Goal: Task Accomplishment & Management: Complete application form

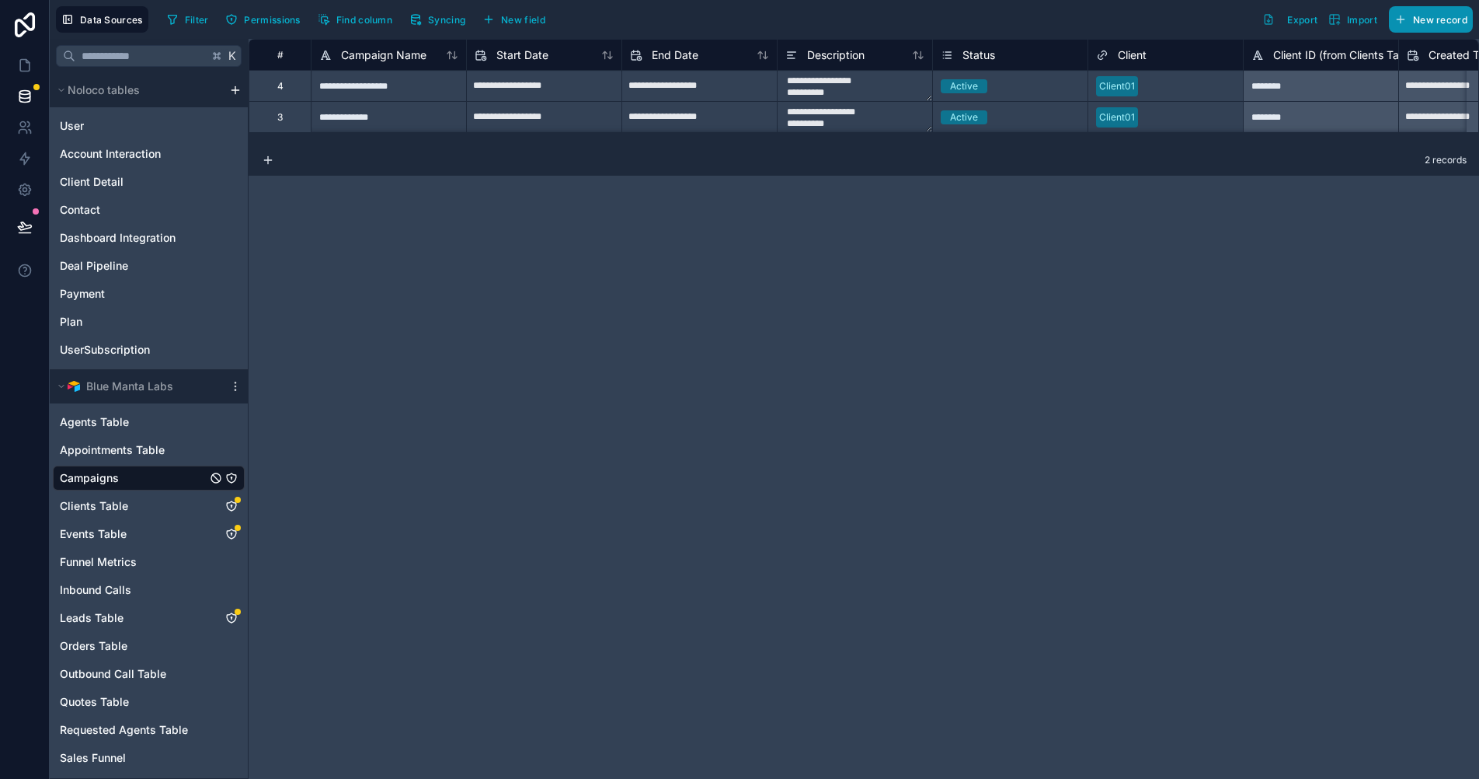
click at [1417, 30] on button "New record" at bounding box center [1431, 19] width 84 height 26
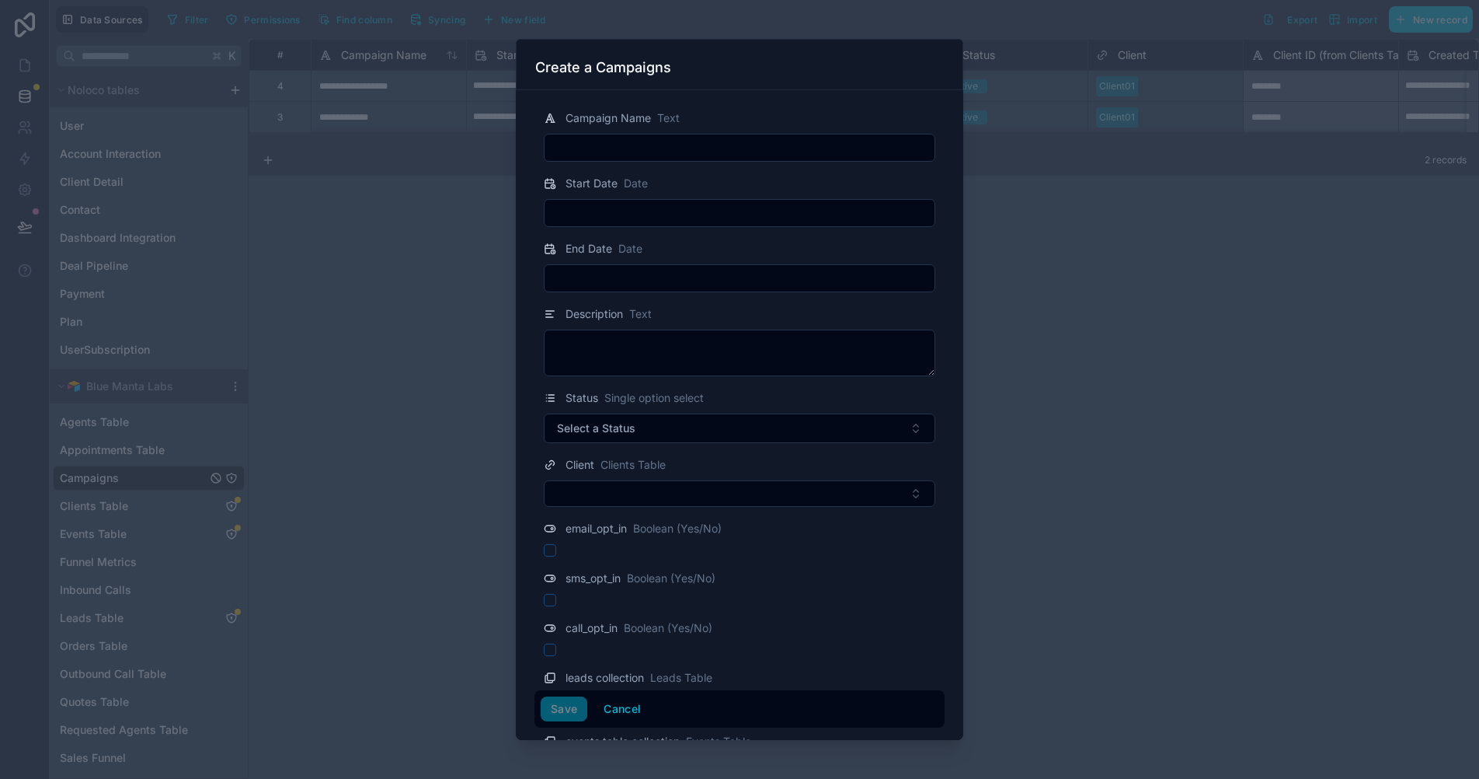
click at [634, 165] on form "Campaign Name Text Start Date Date End Date Date Description Text Status Single…" at bounding box center [740, 464] width 410 height 737
click at [659, 148] on input "text" at bounding box center [740, 148] width 390 height 22
type input "**********"
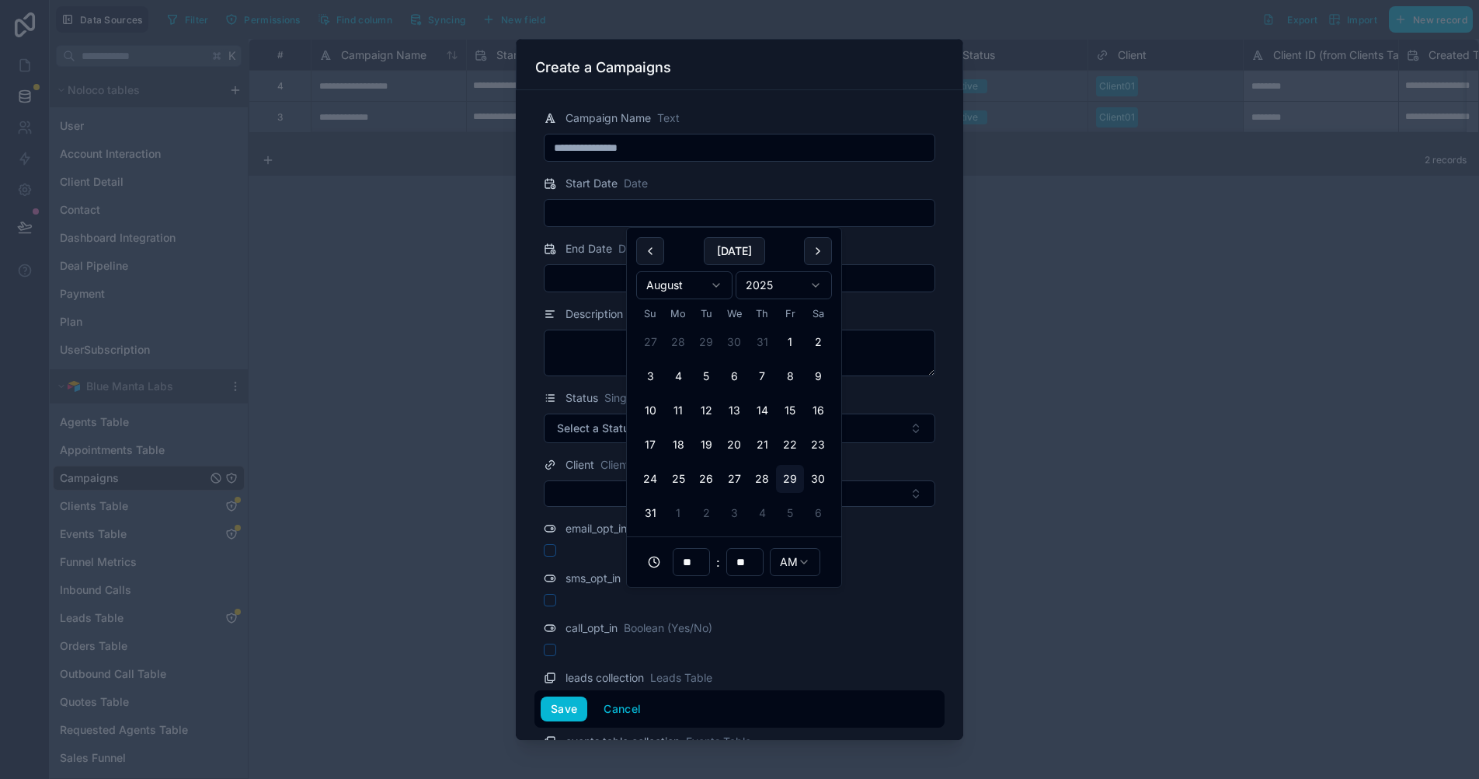
click at [653, 214] on input "text" at bounding box center [740, 213] width 390 height 22
click at [763, 485] on button "28" at bounding box center [762, 479] width 28 height 28
type input "**********"
click at [573, 276] on input "text" at bounding box center [740, 278] width 390 height 22
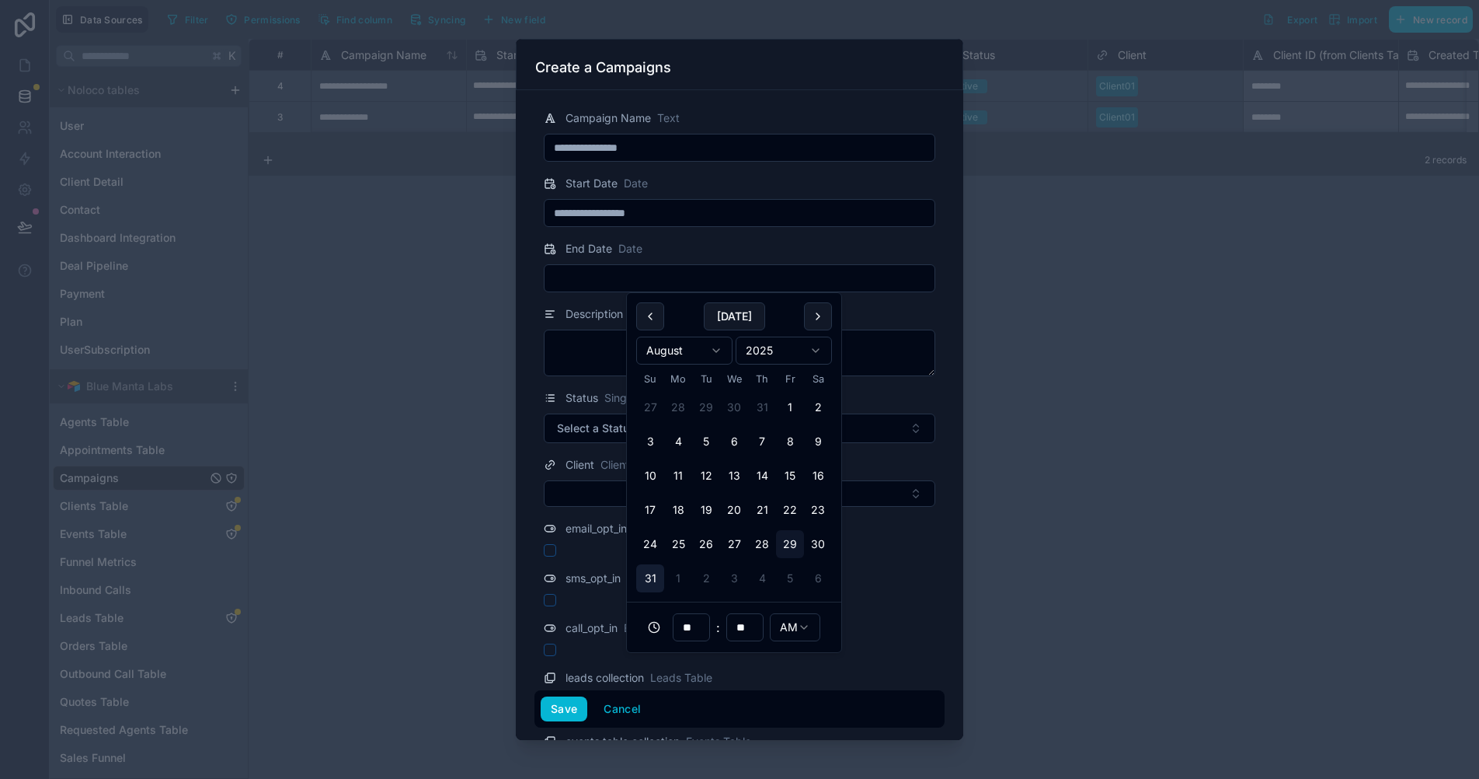
click at [655, 584] on button "31" at bounding box center [650, 578] width 28 height 28
type input "**********"
click at [586, 367] on textarea at bounding box center [740, 352] width 392 height 47
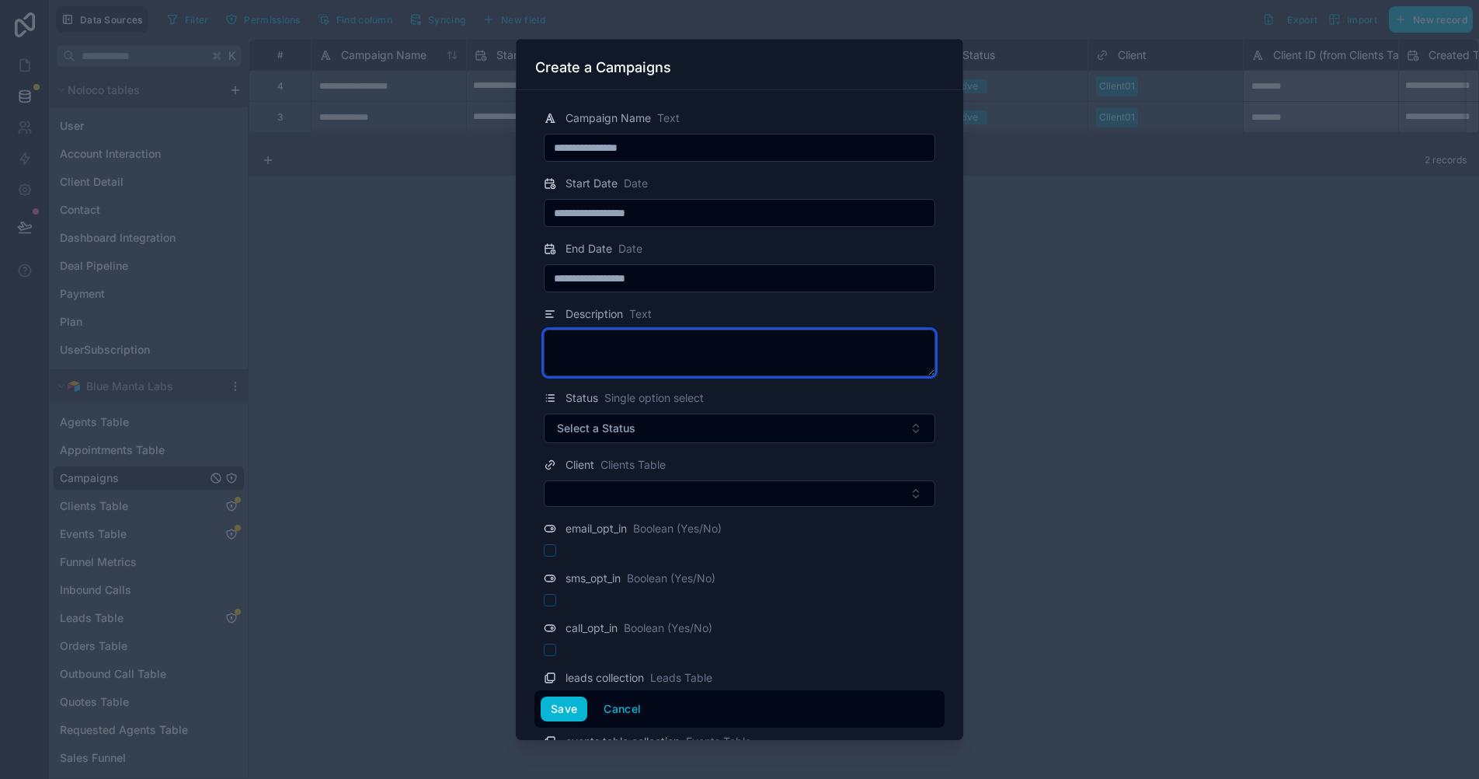
paste textarea "**********"
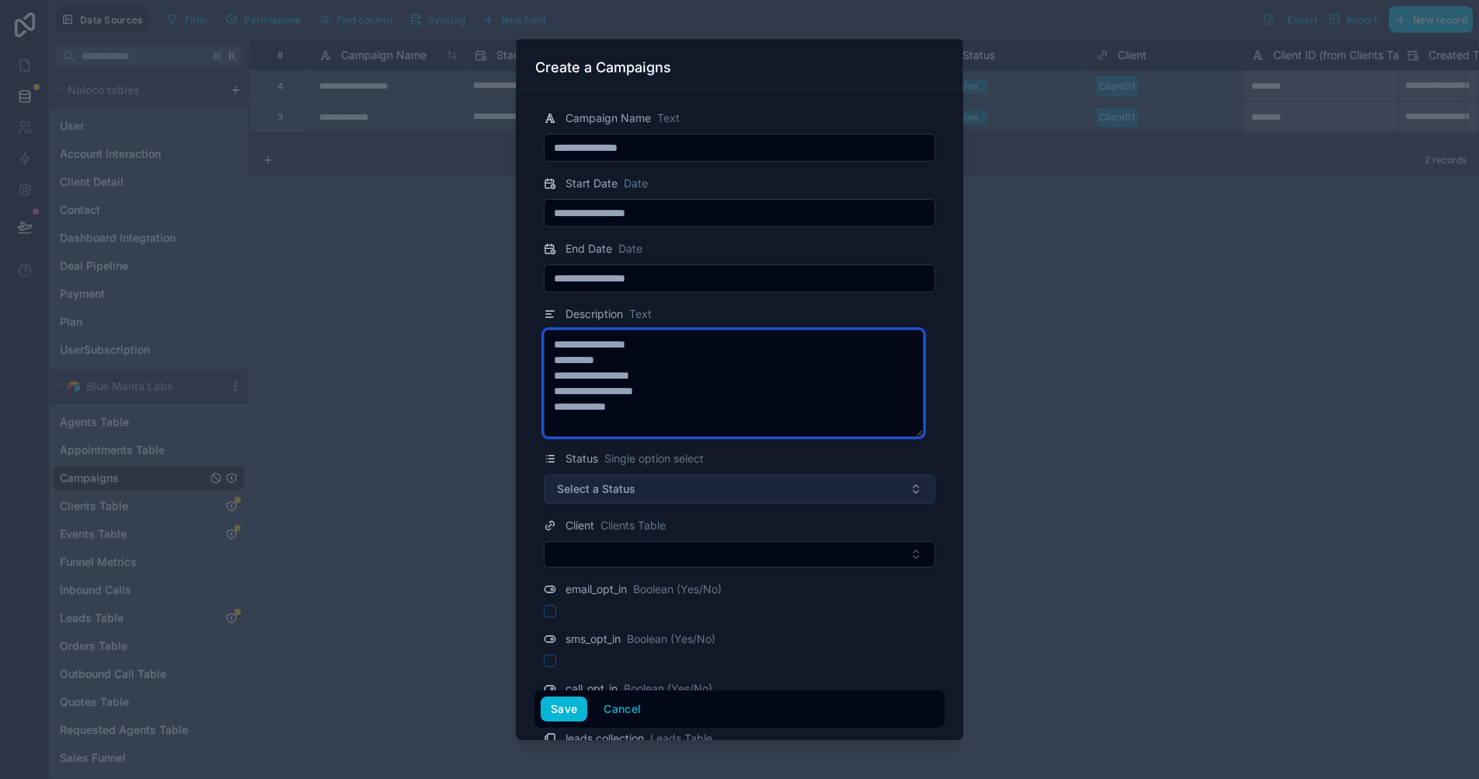
type textarea "**********"
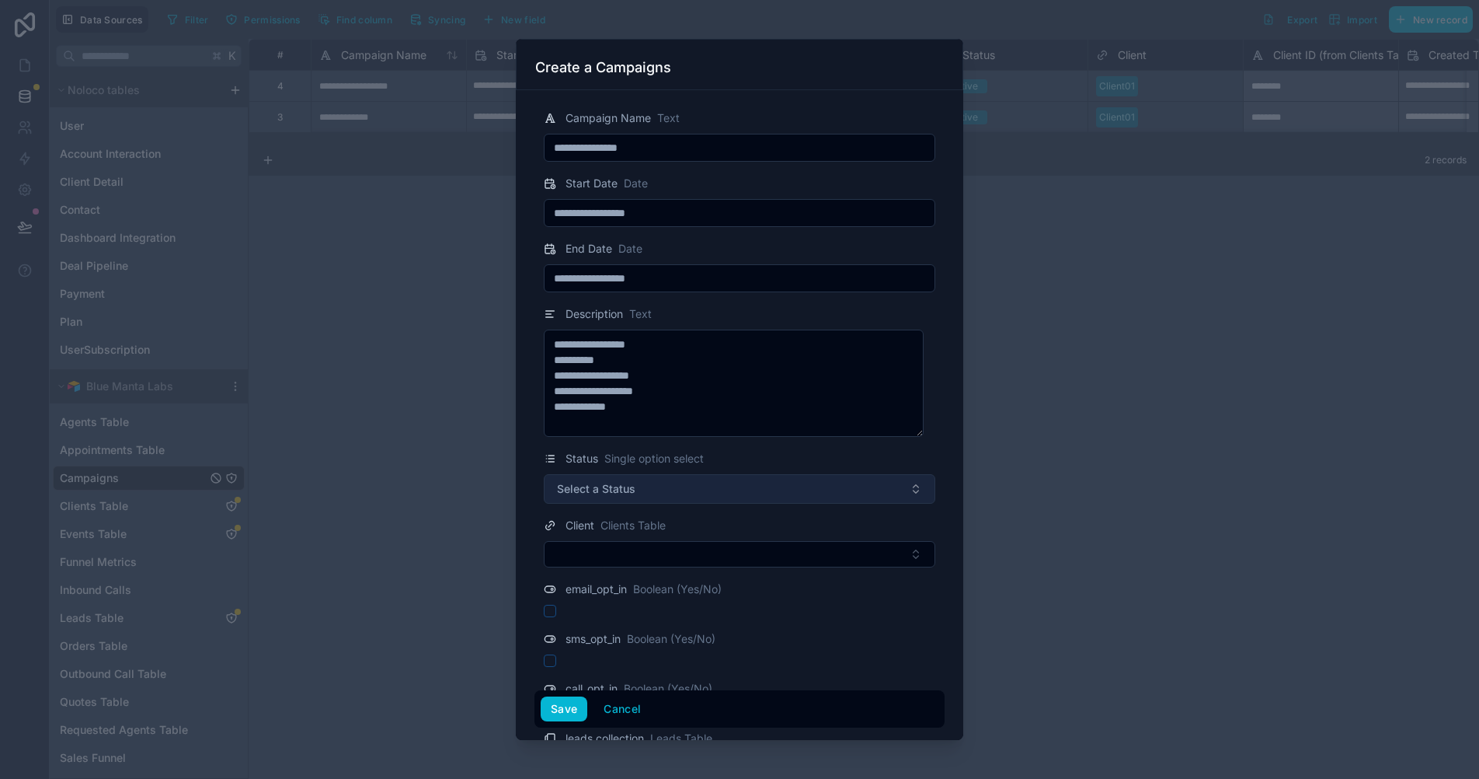
click at [765, 484] on button "Select a Status" at bounding box center [740, 489] width 392 height 30
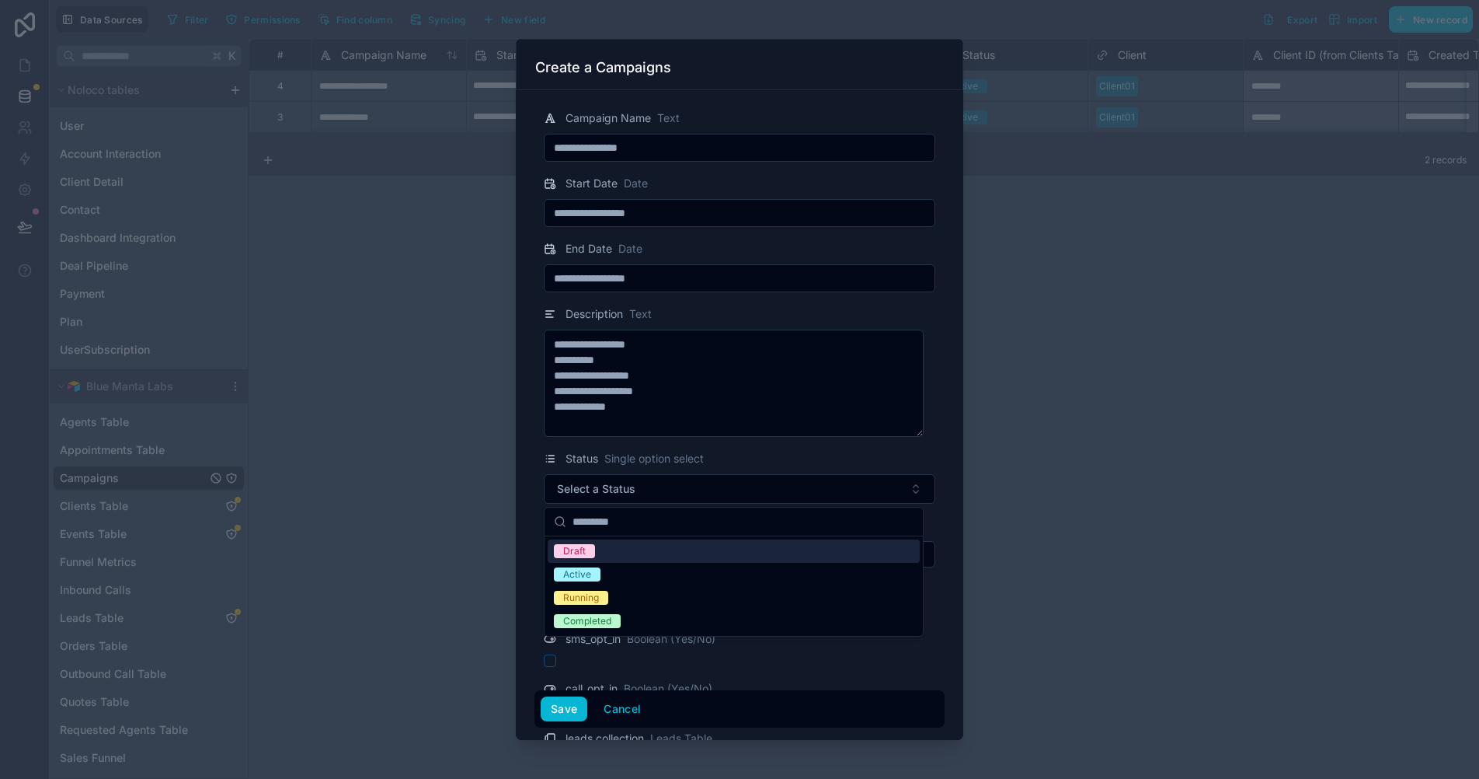
click at [609, 555] on div "Draft" at bounding box center [734, 550] width 372 height 23
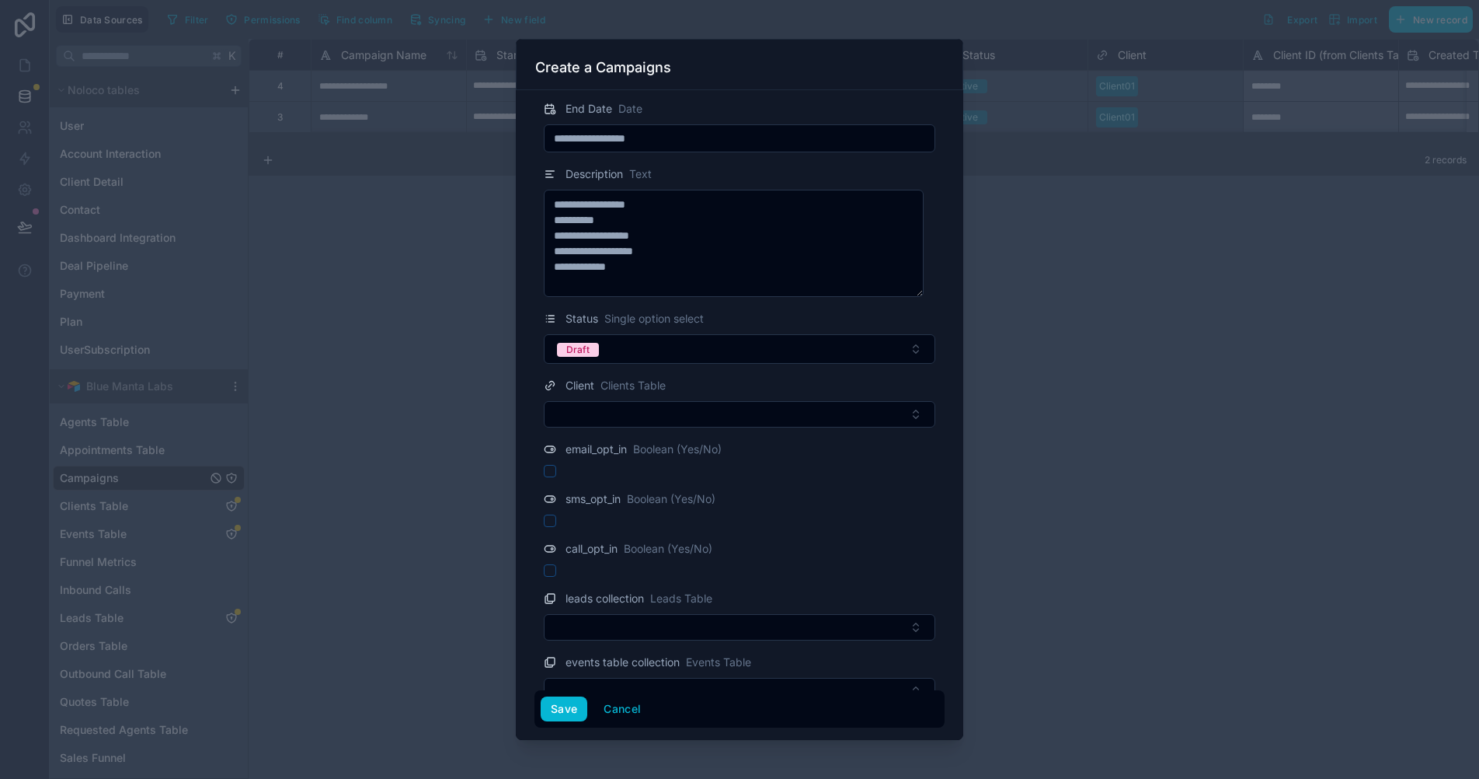
scroll to position [166, 0]
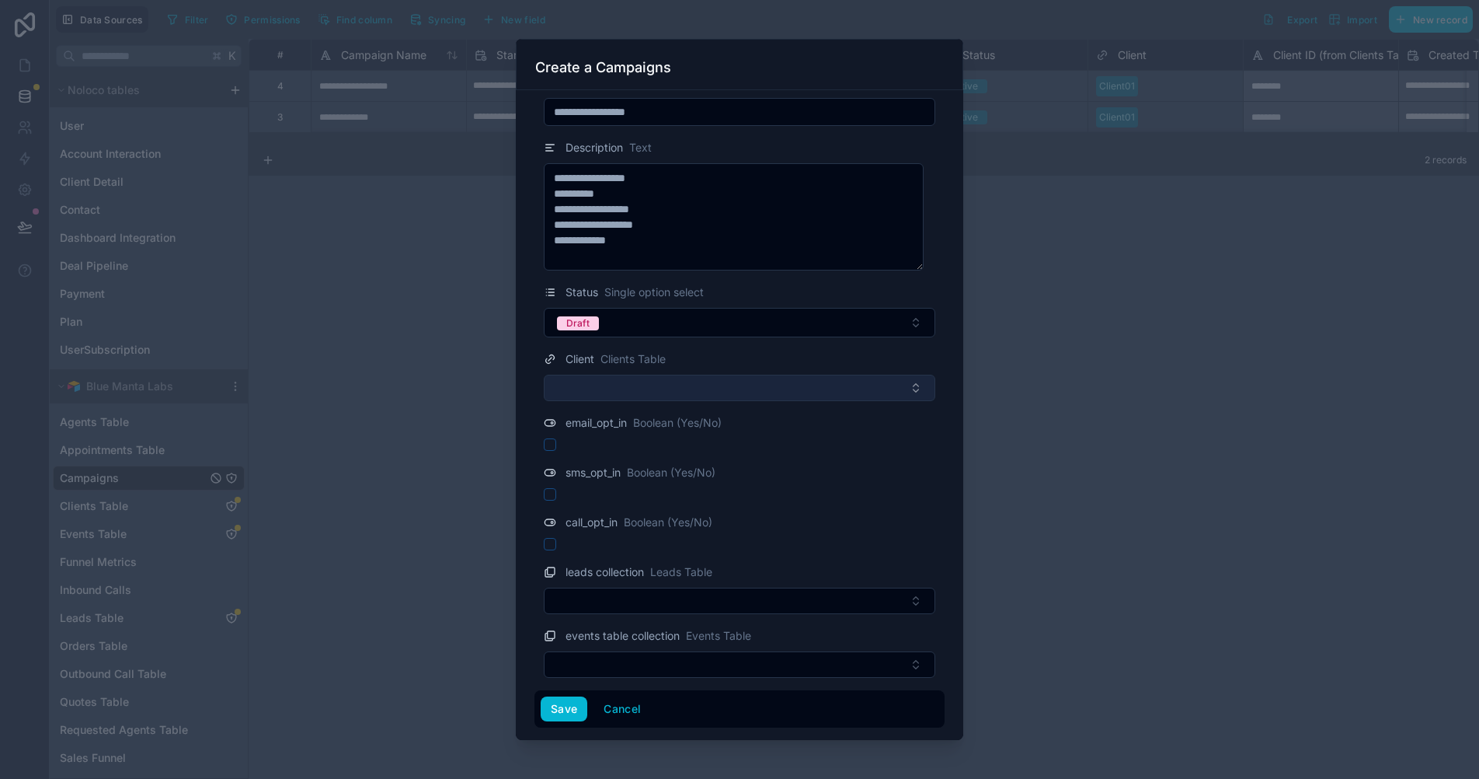
click at [640, 396] on button "Select Button" at bounding box center [740, 388] width 392 height 26
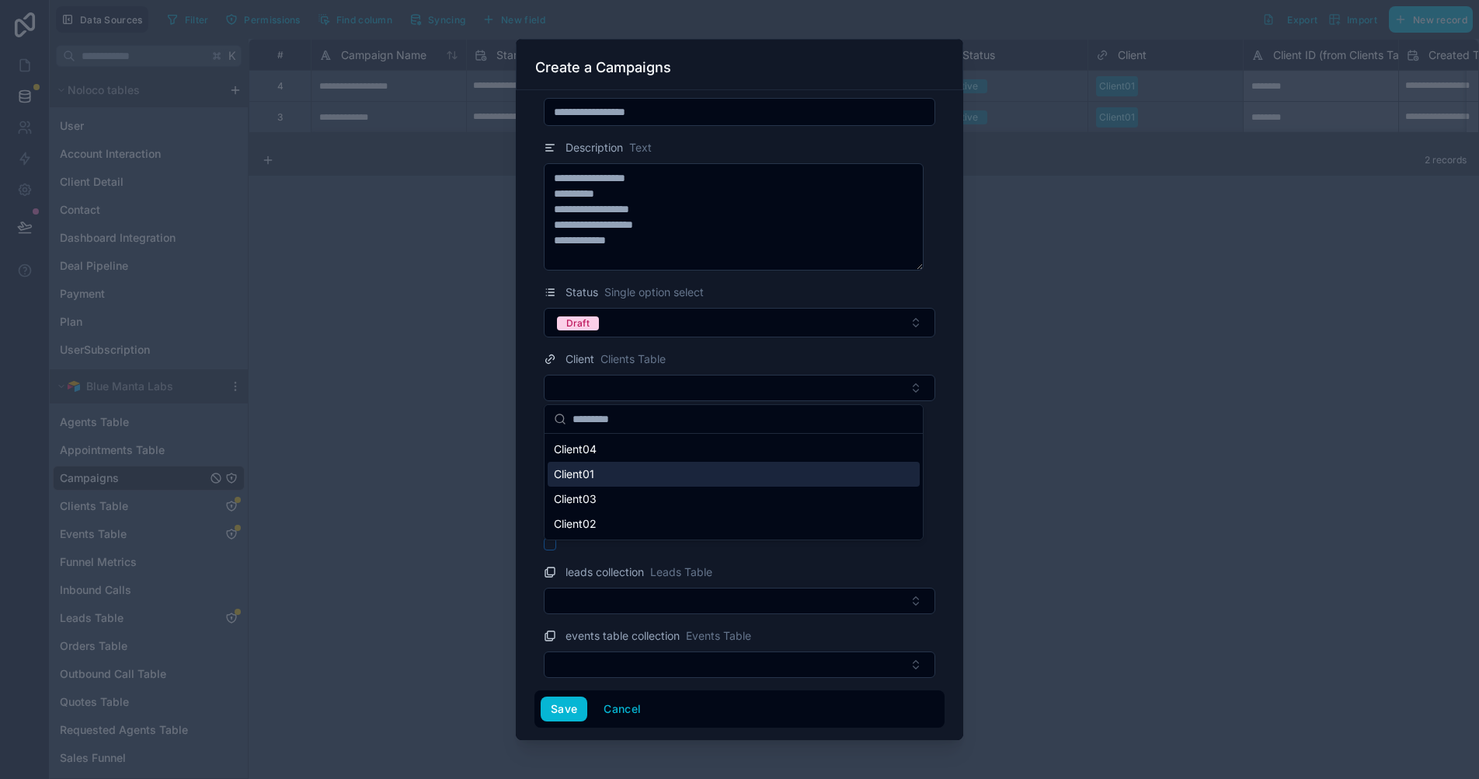
click at [610, 473] on div "Client01" at bounding box center [734, 474] width 372 height 25
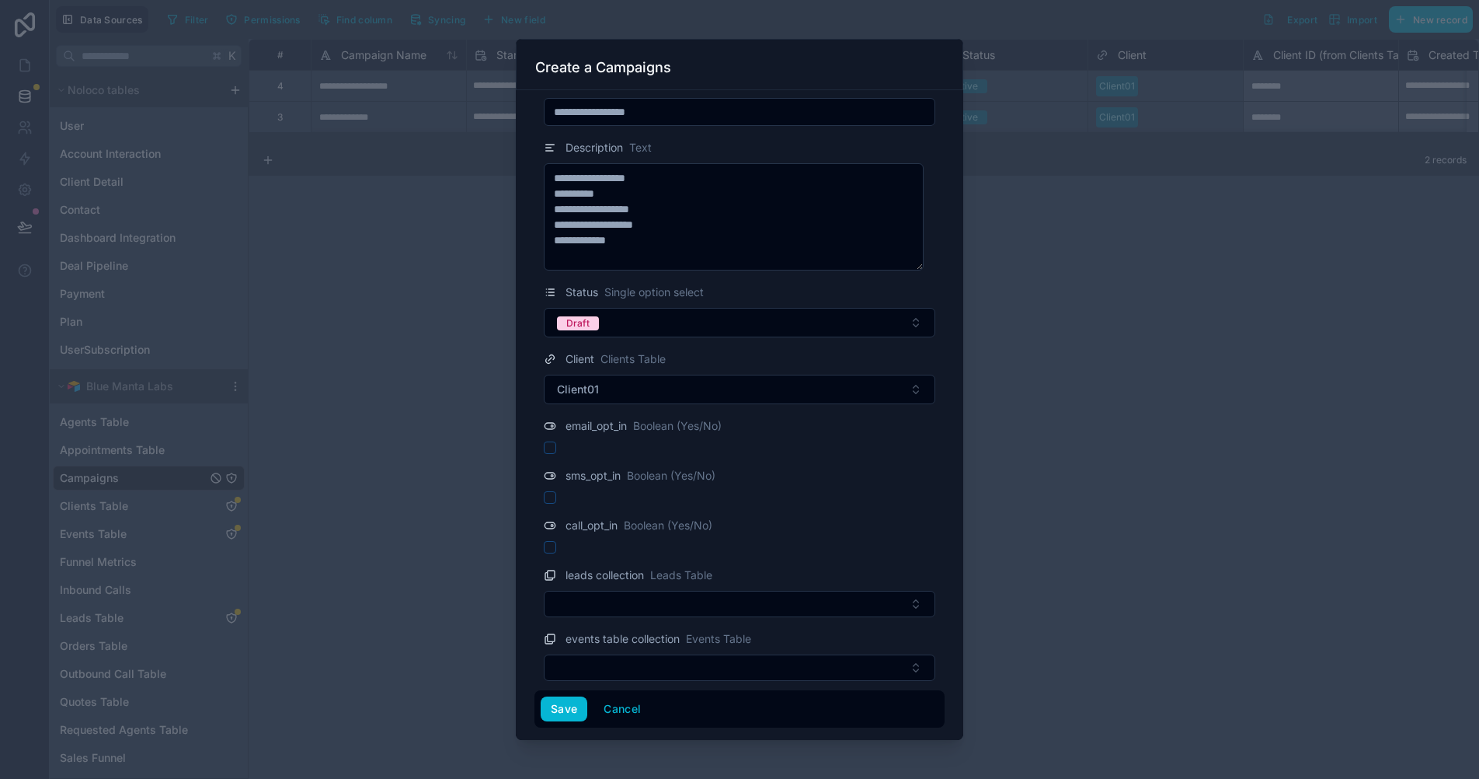
scroll to position [169, 0]
click at [552, 451] on form "**********" at bounding box center [740, 327] width 410 height 800
click at [552, 445] on button "button" at bounding box center [550, 444] width 12 height 12
click at [551, 500] on button "button" at bounding box center [550, 494] width 12 height 12
click at [550, 545] on button "button" at bounding box center [550, 544] width 12 height 12
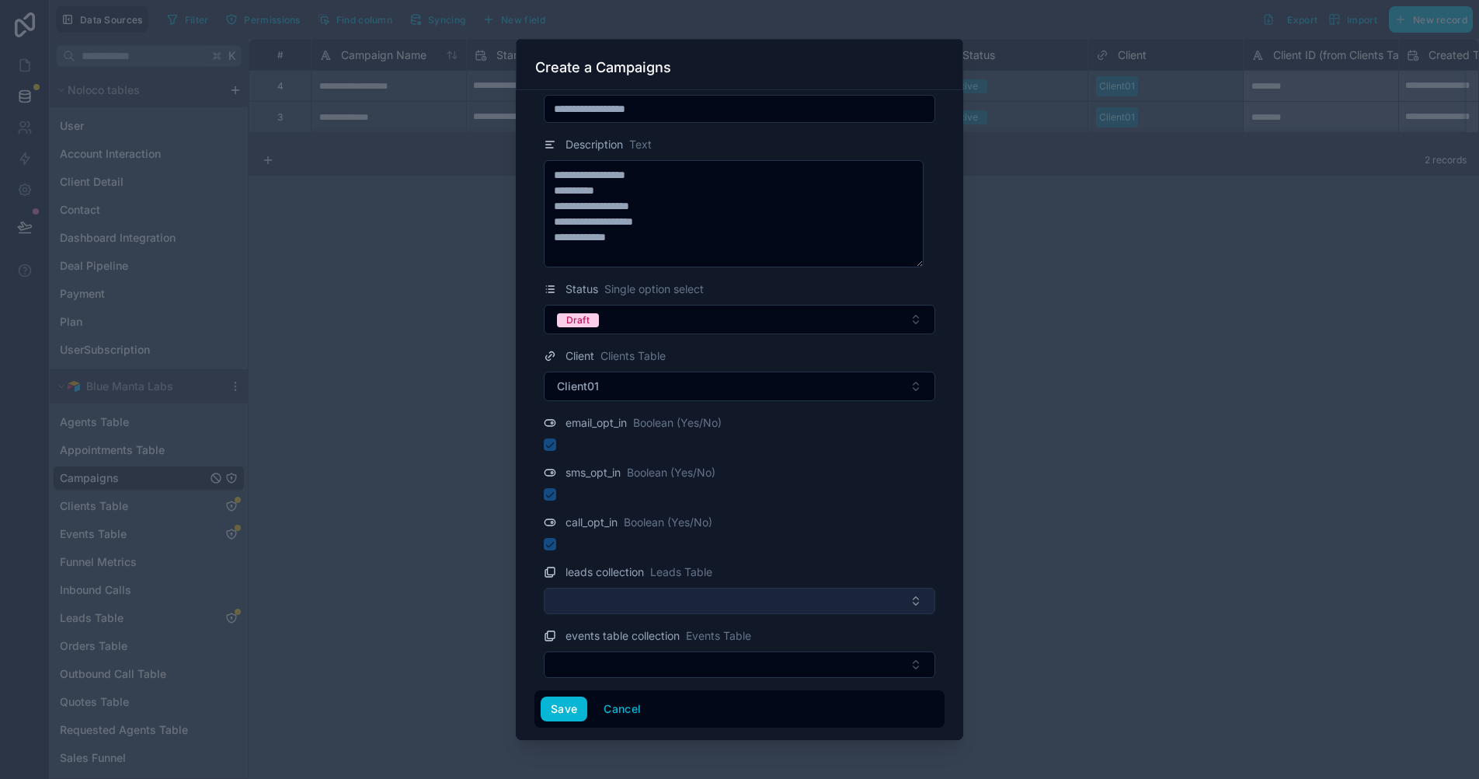
click at [636, 600] on button "Select Button" at bounding box center [740, 600] width 392 height 26
click at [821, 602] on button "Select Button" at bounding box center [740, 600] width 392 height 26
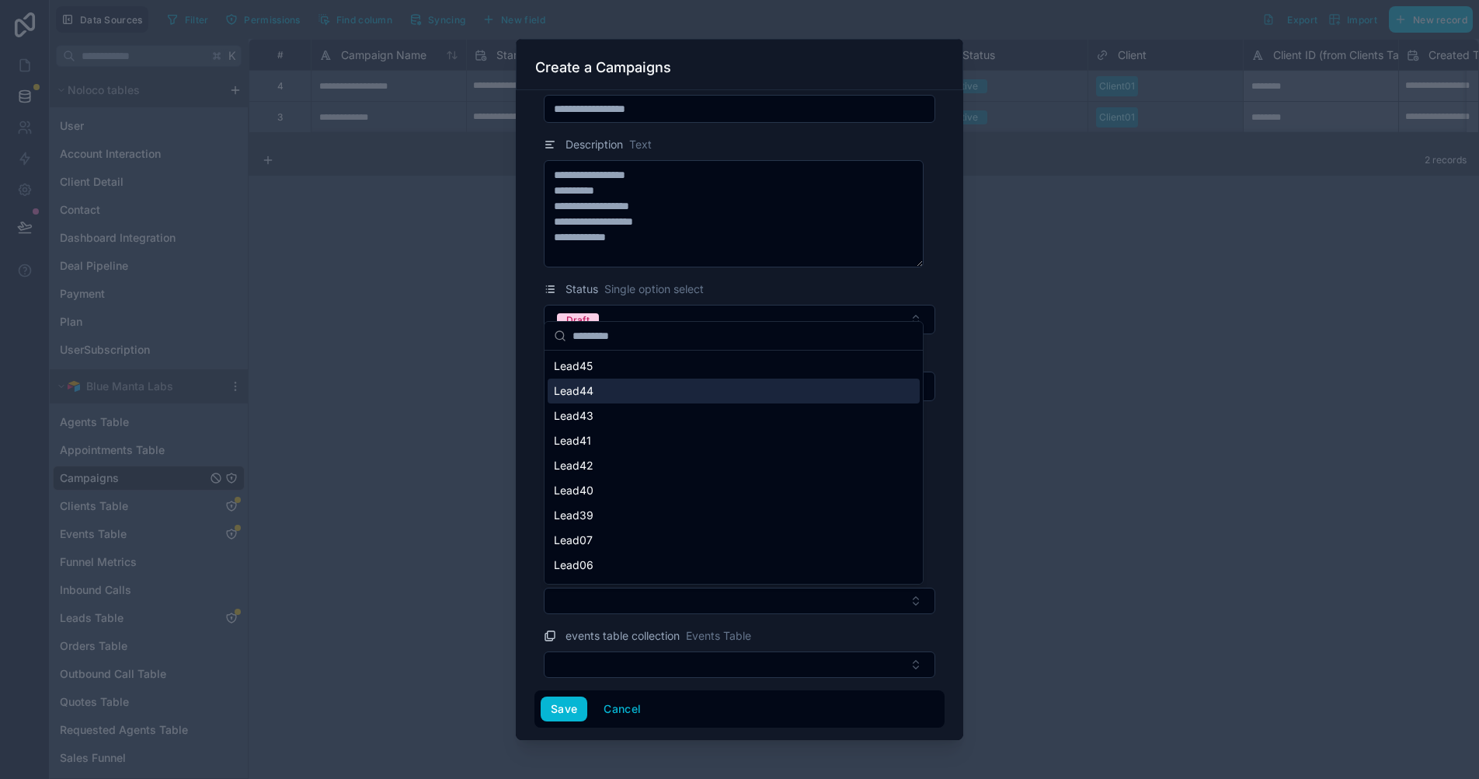
click at [606, 396] on div "Lead44" at bounding box center [734, 390] width 372 height 25
click at [609, 398] on div "Lead45" at bounding box center [734, 390] width 372 height 25
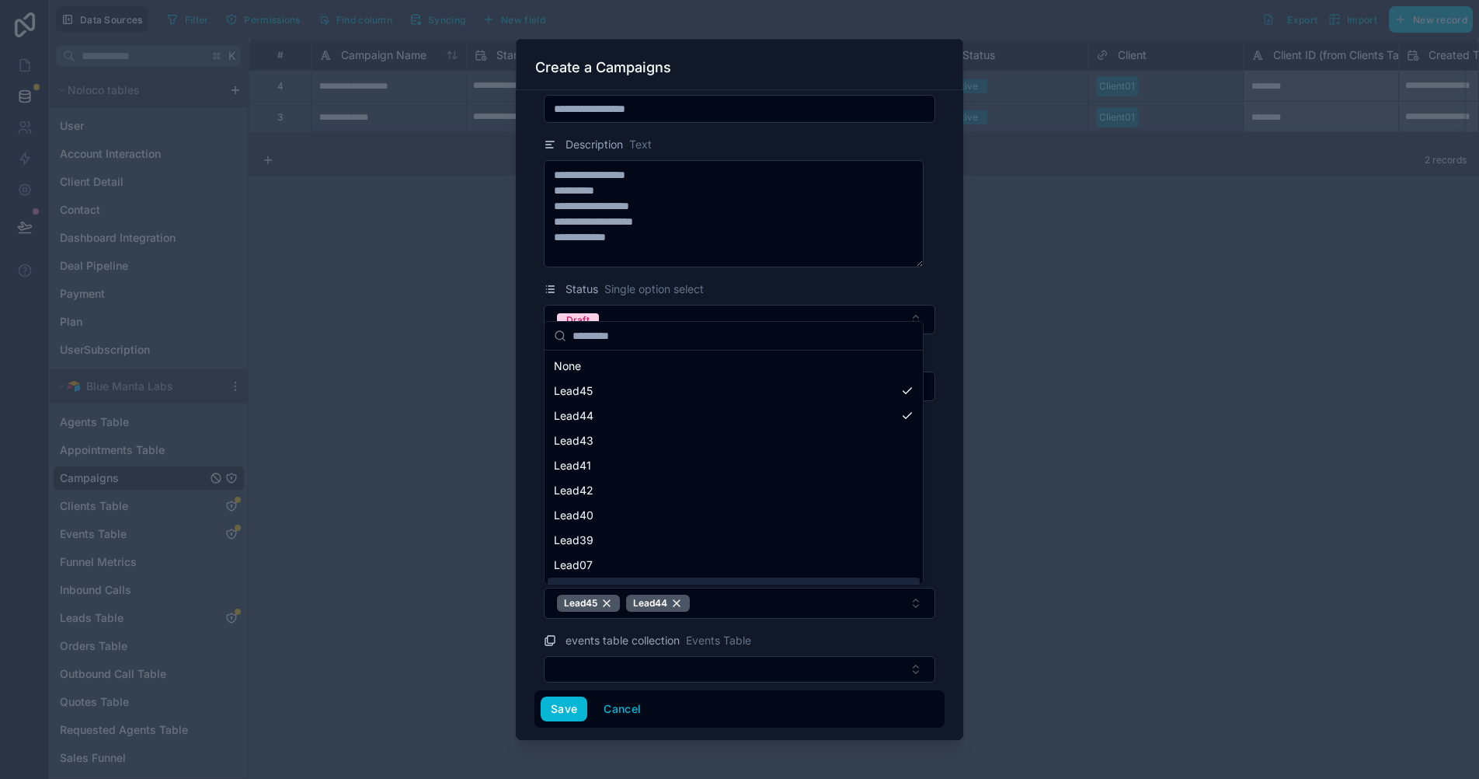
click at [941, 616] on div "**********" at bounding box center [740, 415] width 448 height 650
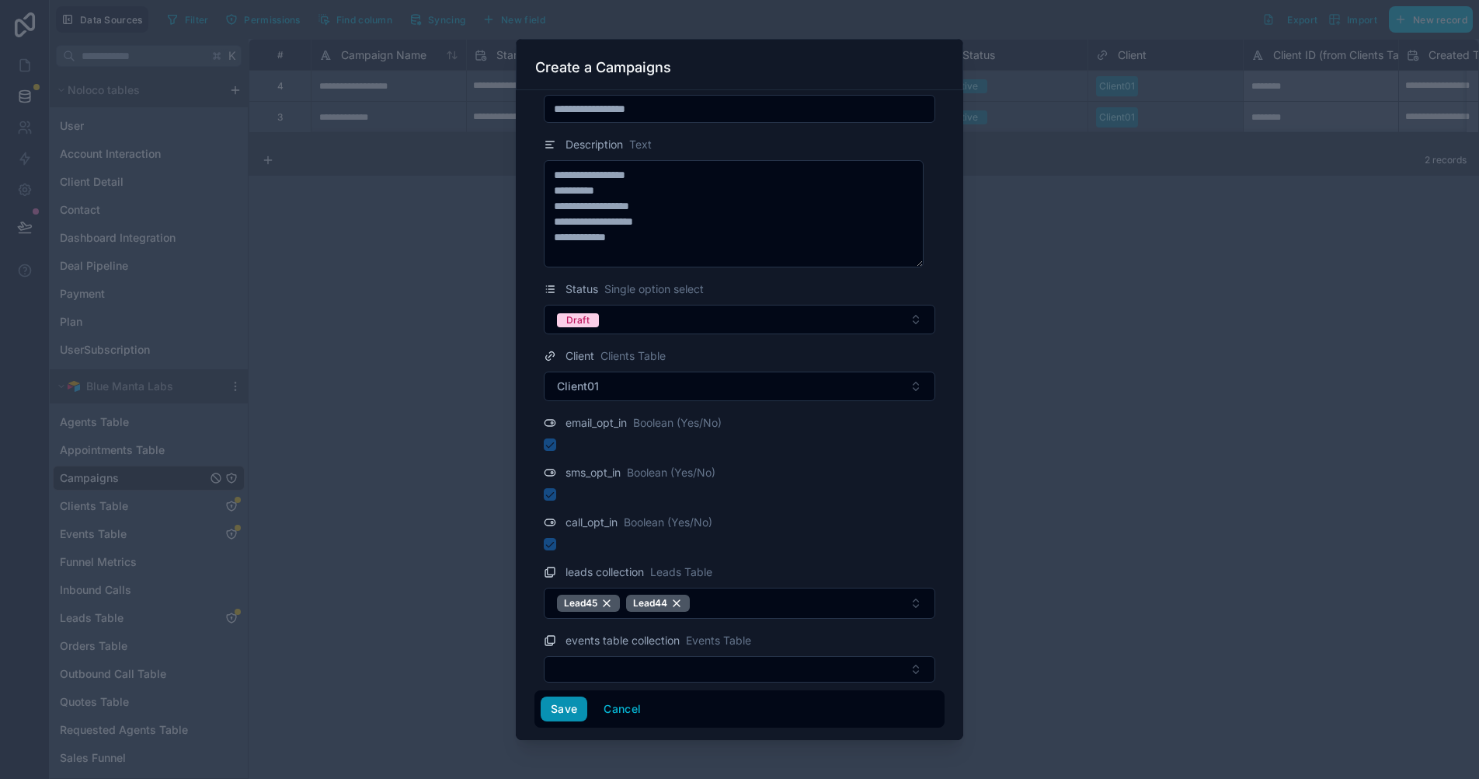
click at [566, 713] on button "Save" at bounding box center [564, 708] width 47 height 25
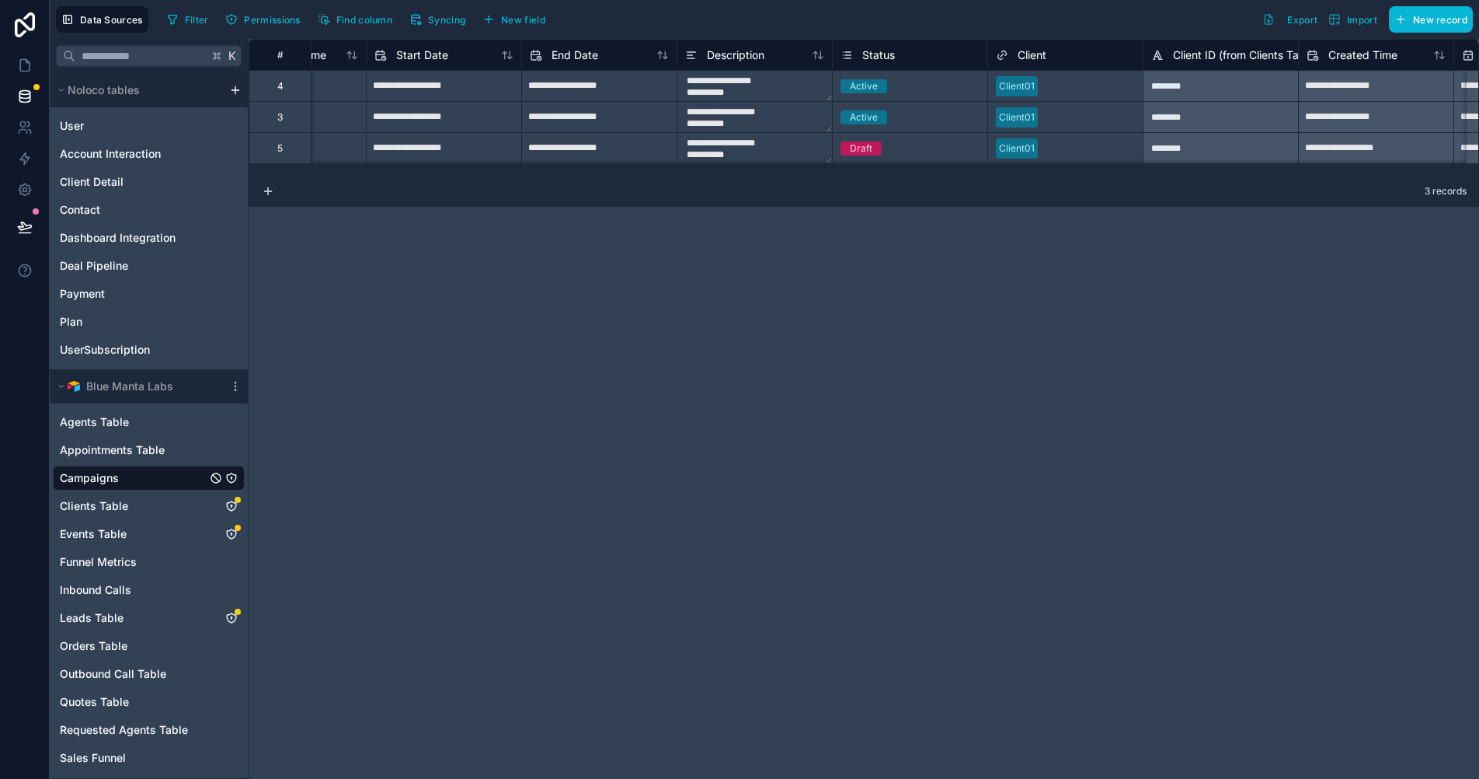
scroll to position [0, 106]
click at [854, 153] on div "Draft" at bounding box center [855, 148] width 23 height 14
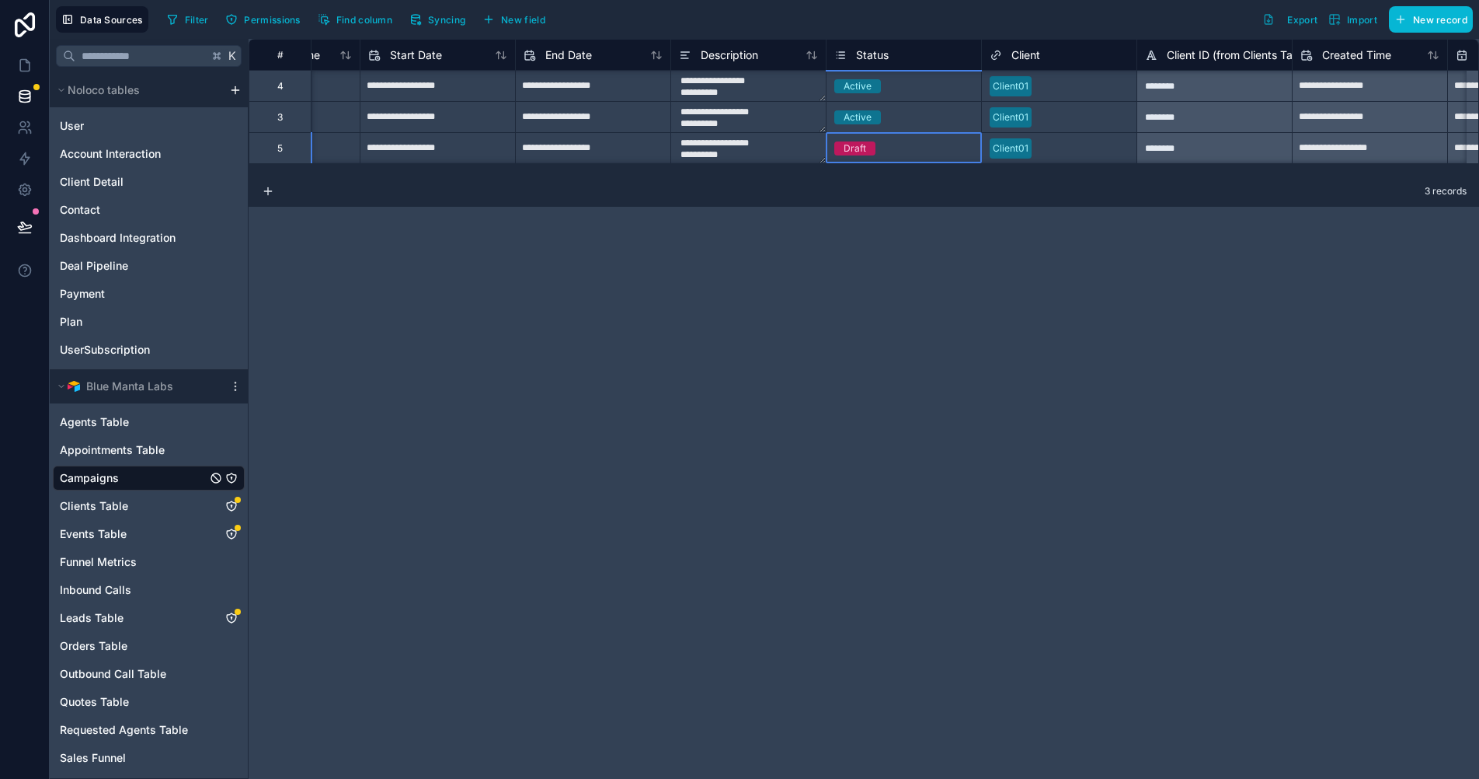
click at [901, 152] on div "Draft" at bounding box center [904, 148] width 155 height 17
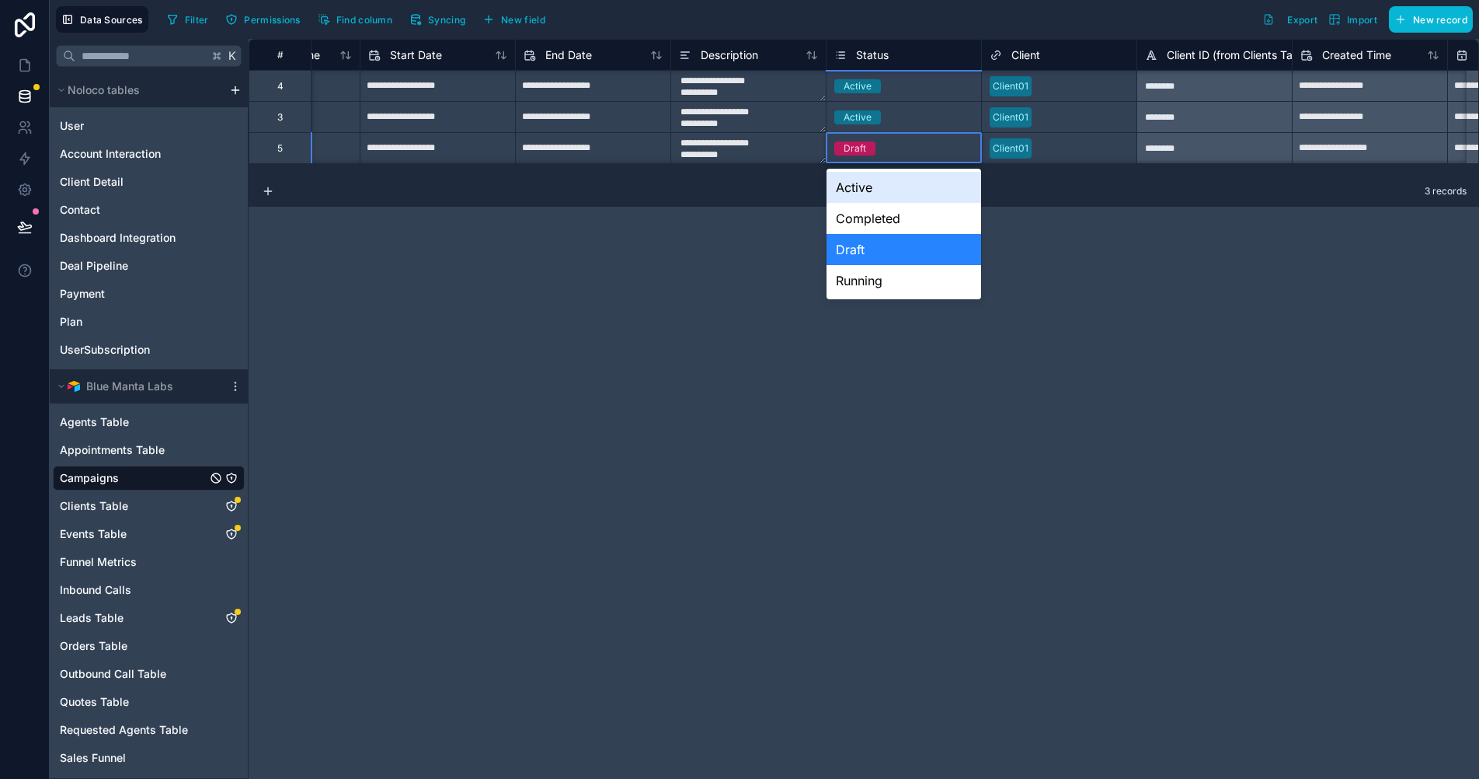
click at [894, 183] on div "Active" at bounding box center [904, 187] width 155 height 31
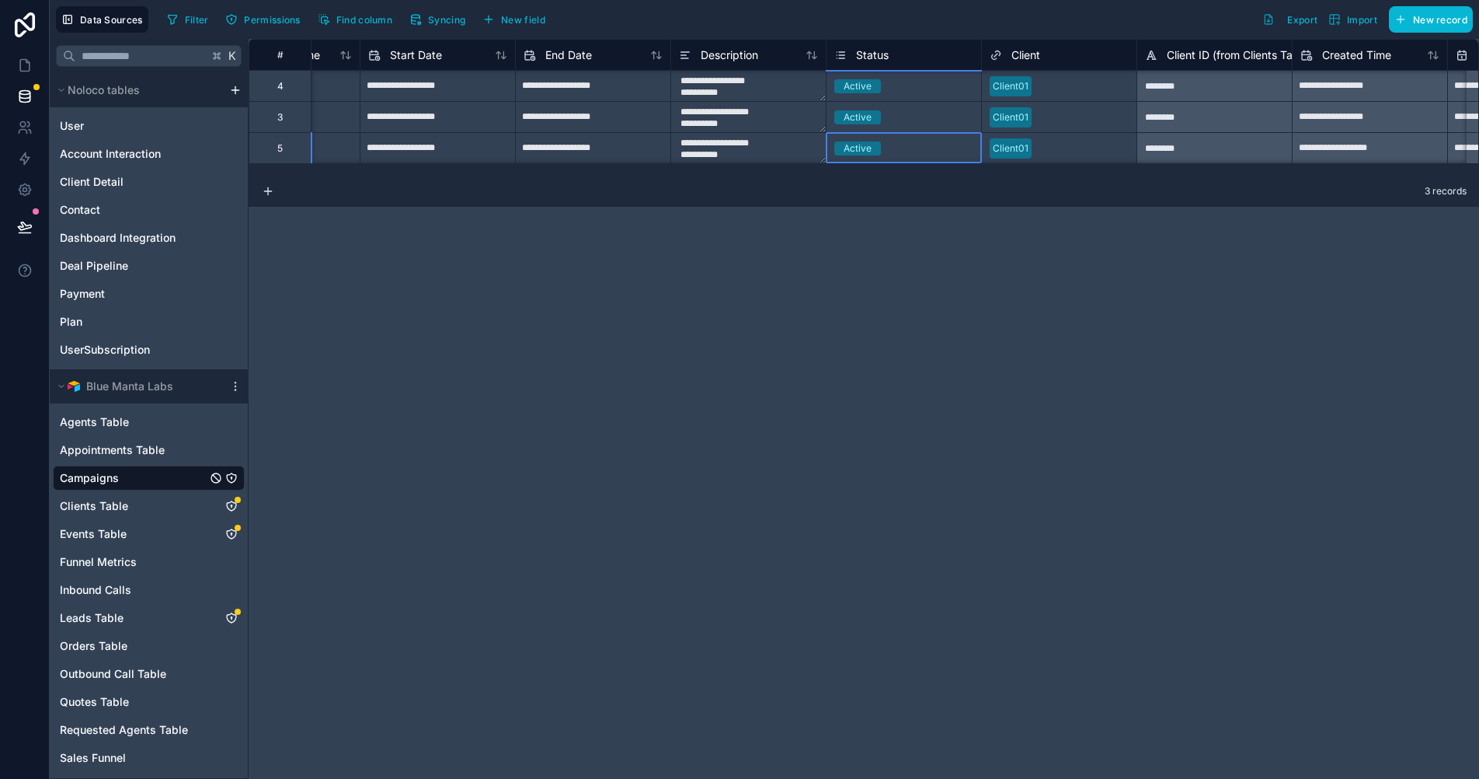
click at [915, 118] on div "Active" at bounding box center [904, 117] width 155 height 17
click at [927, 157] on div "Active" at bounding box center [904, 148] width 155 height 30
click at [870, 291] on div "**********" at bounding box center [864, 409] width 1231 height 740
click at [515, 99] on input "**********" at bounding box center [438, 86] width 155 height 25
select select "****"
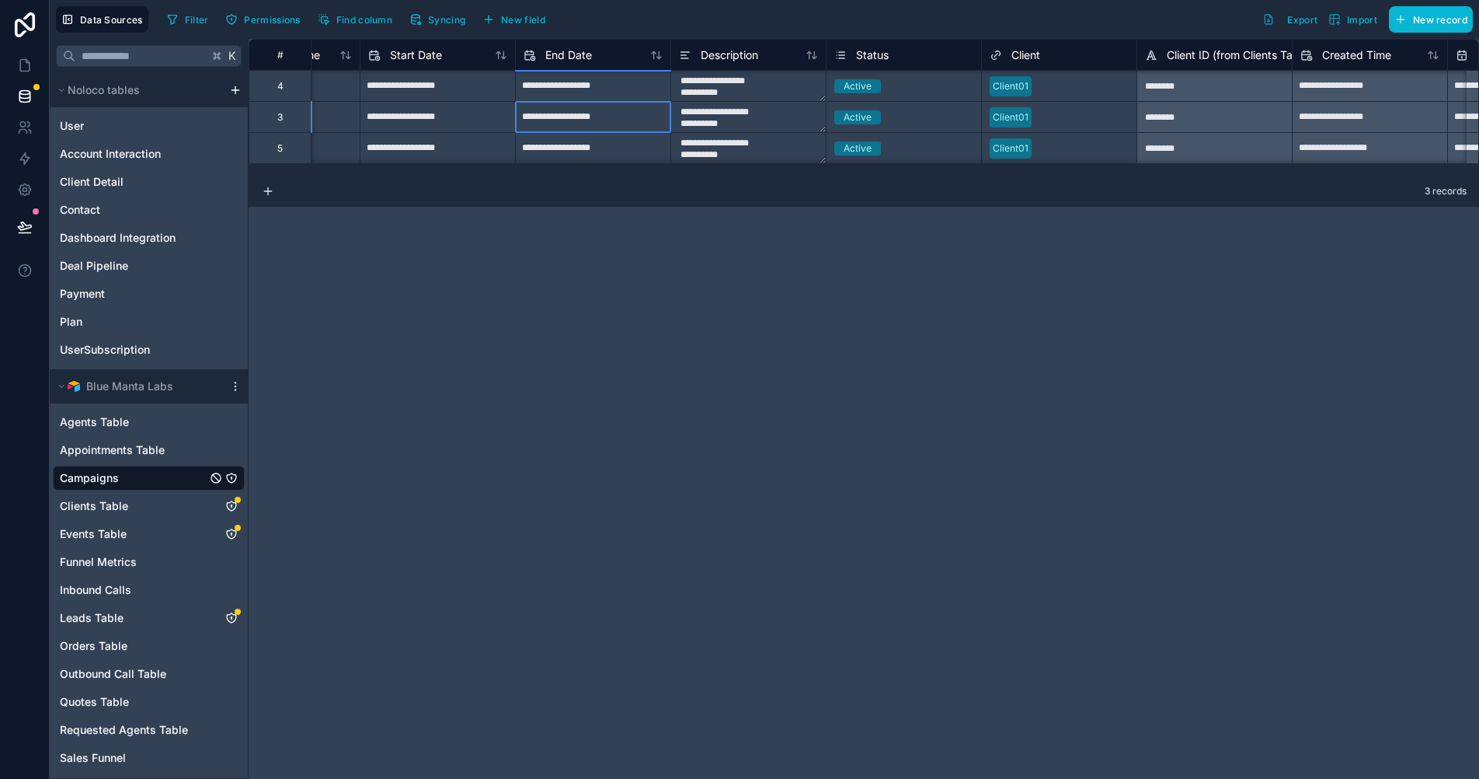
select select "*"
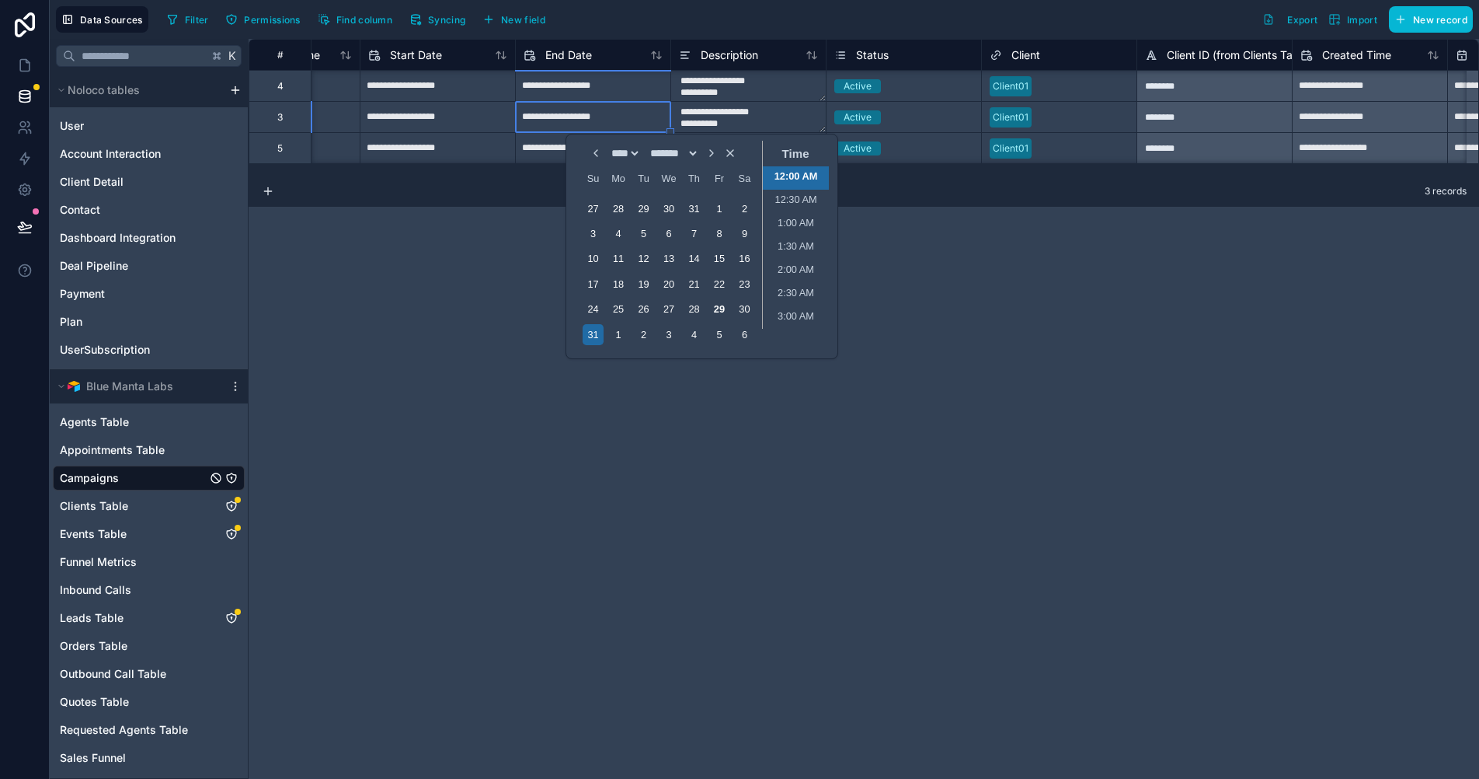
click at [779, 110] on textarea "**********" at bounding box center [748, 117] width 155 height 30
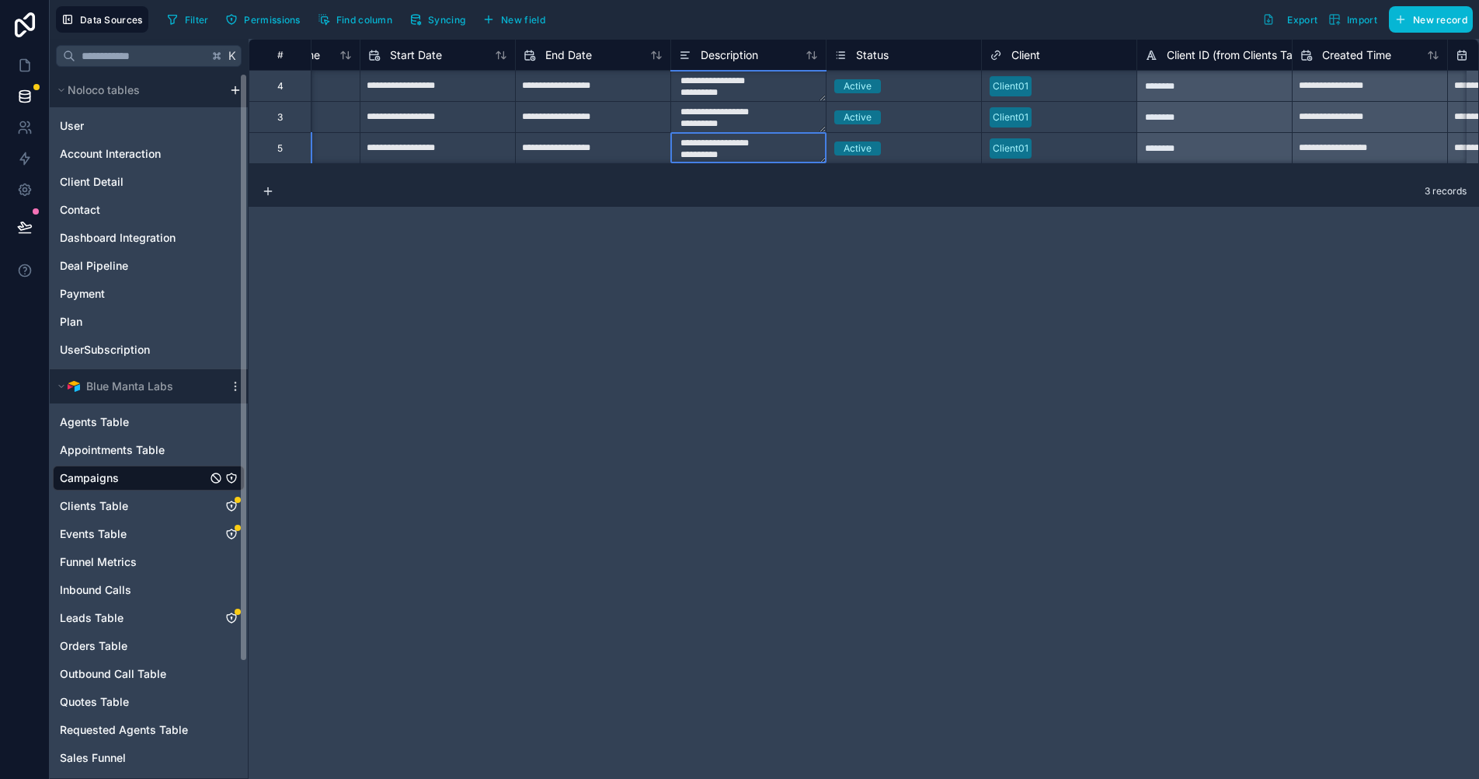
click at [120, 462] on div "Agents Table Appointments Table Campaigns Clients Table Events Table Funnel Met…" at bounding box center [149, 656] width 192 height 507
click at [137, 452] on span "Appointments Table" at bounding box center [112, 450] width 105 height 16
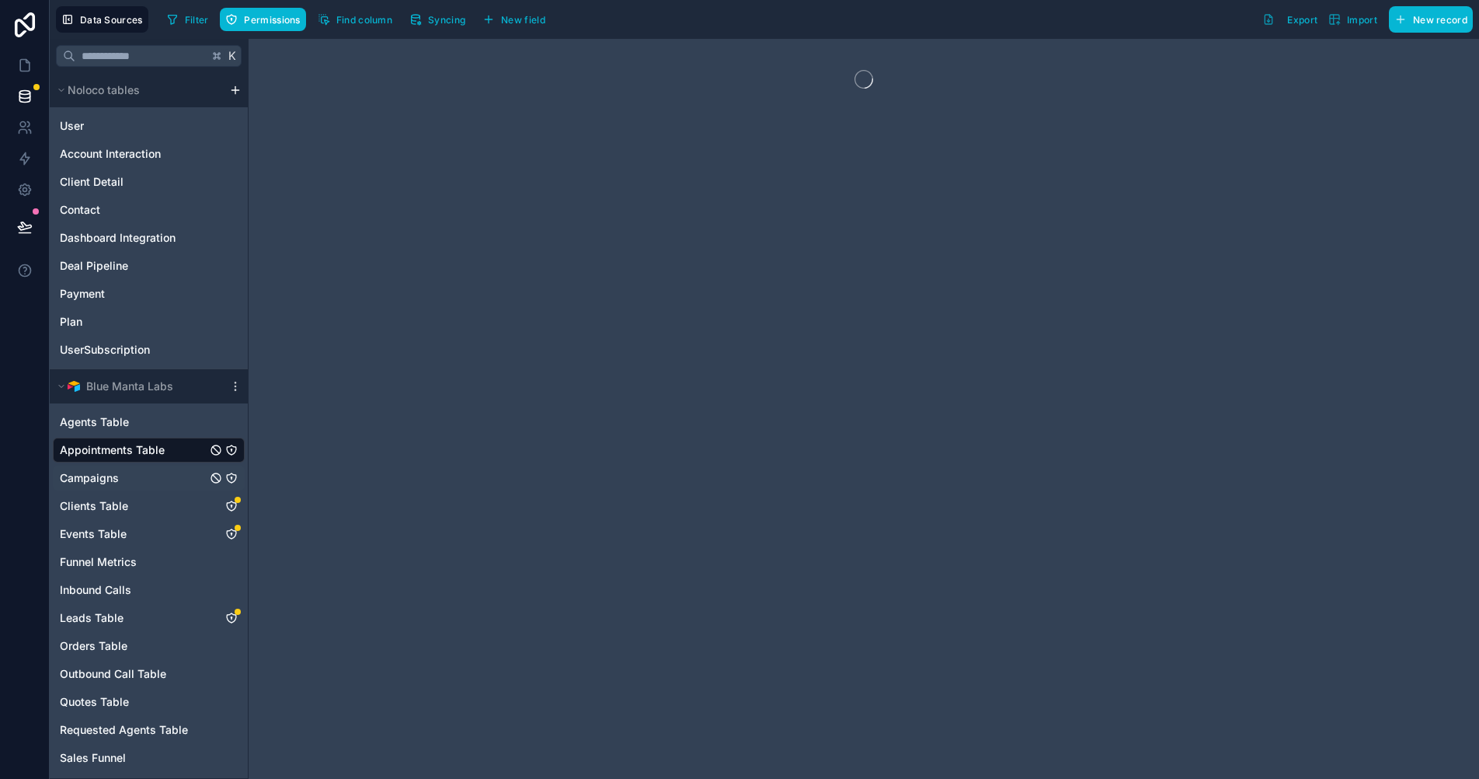
click at [125, 475] on div "Campaigns" at bounding box center [149, 477] width 192 height 25
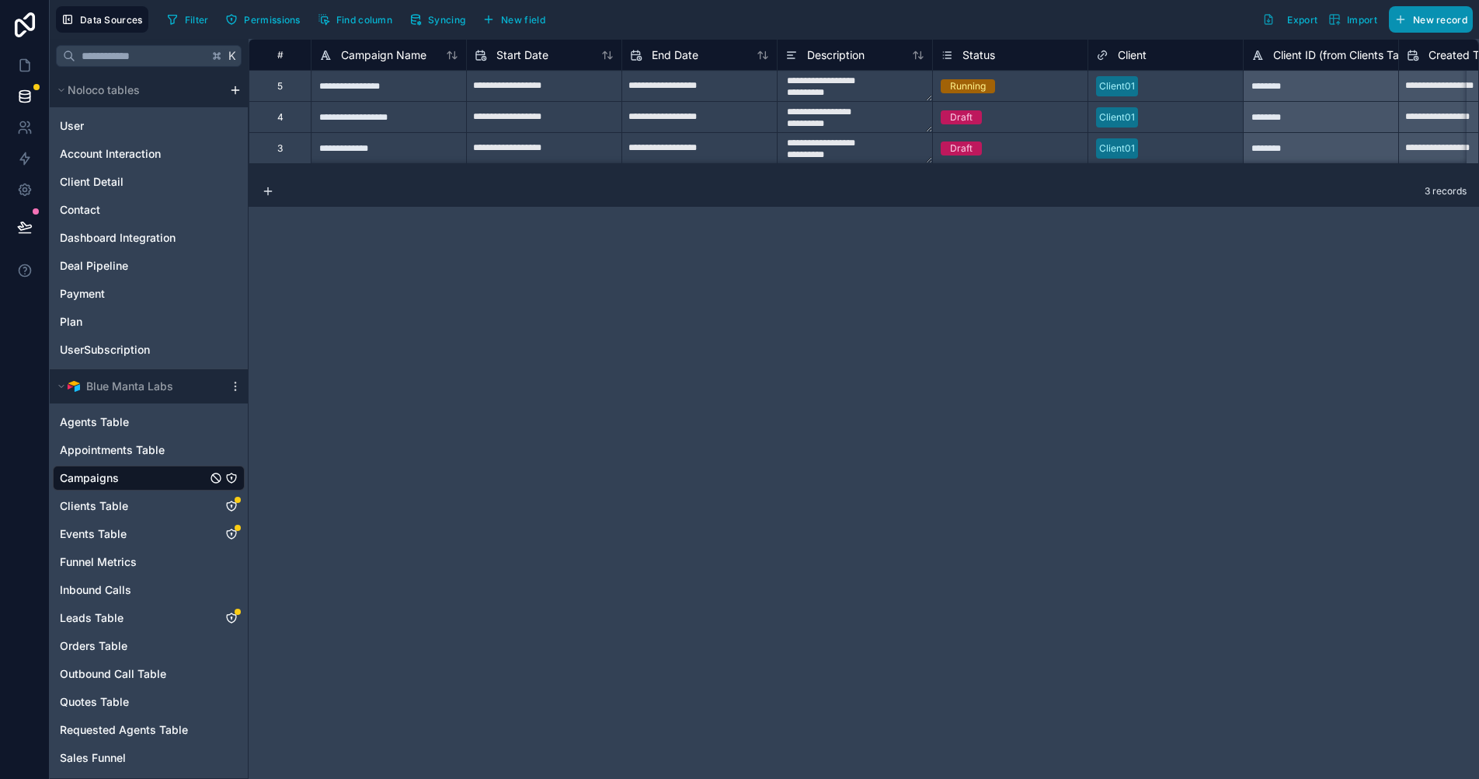
click at [1430, 20] on span "New record" at bounding box center [1440, 20] width 54 height 12
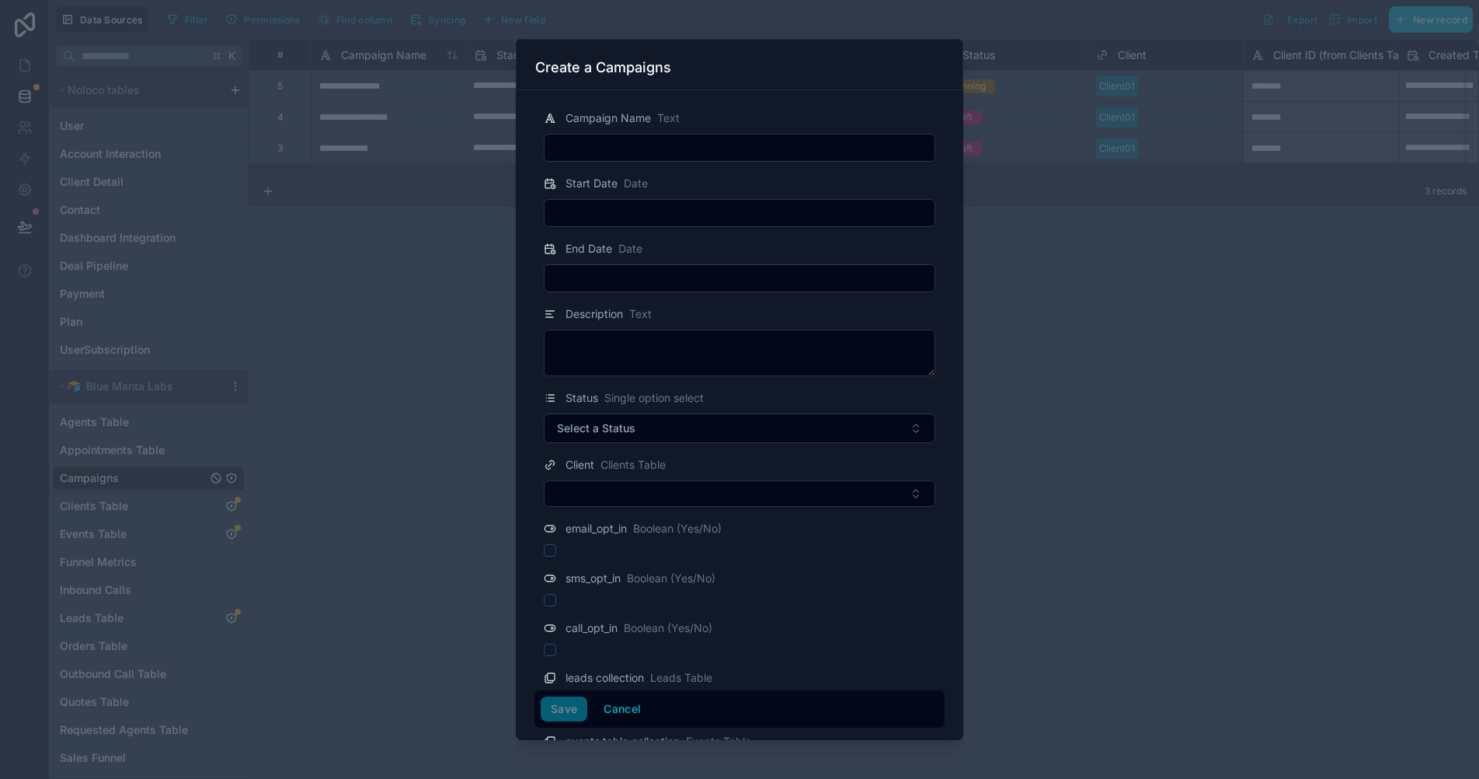
click at [1099, 277] on div at bounding box center [739, 389] width 1479 height 779
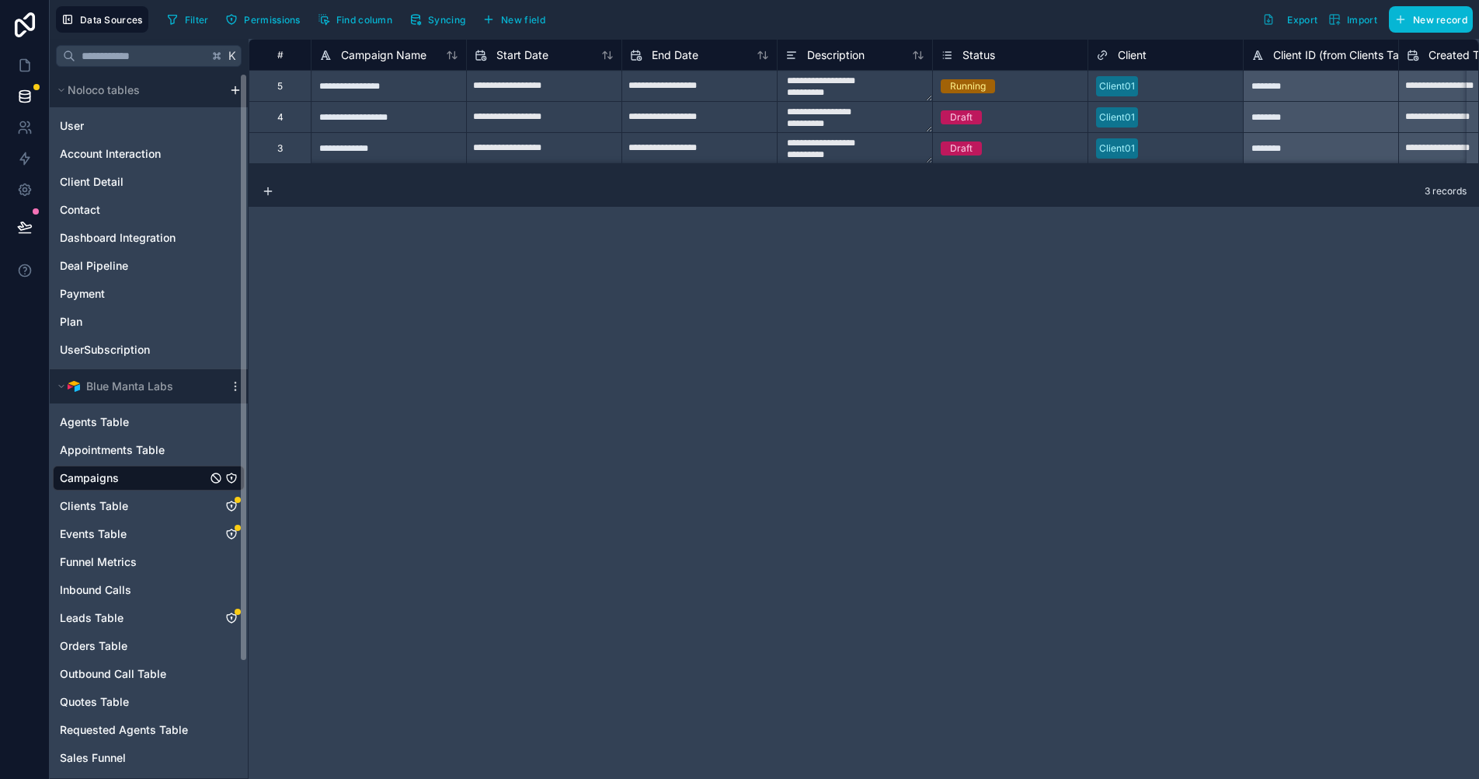
click at [406, 244] on div "**********" at bounding box center [864, 409] width 1231 height 740
click at [20, 71] on icon at bounding box center [24, 66] width 9 height 12
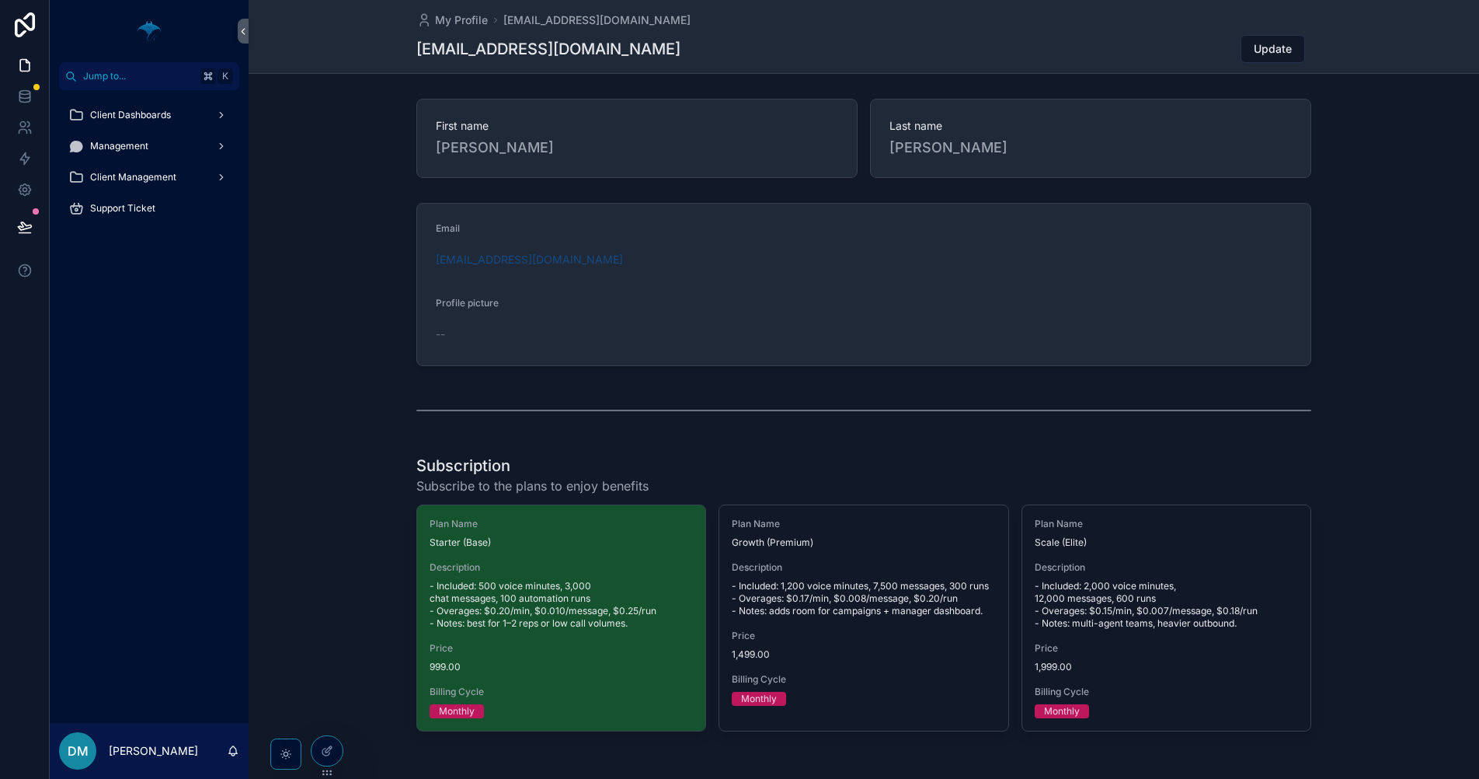
click at [298, 303] on div "Email [EMAIL_ADDRESS][DOMAIN_NAME] Profile picture --" at bounding box center [864, 285] width 1231 height 176
click at [137, 171] on span "Client Management" at bounding box center [133, 177] width 86 height 12
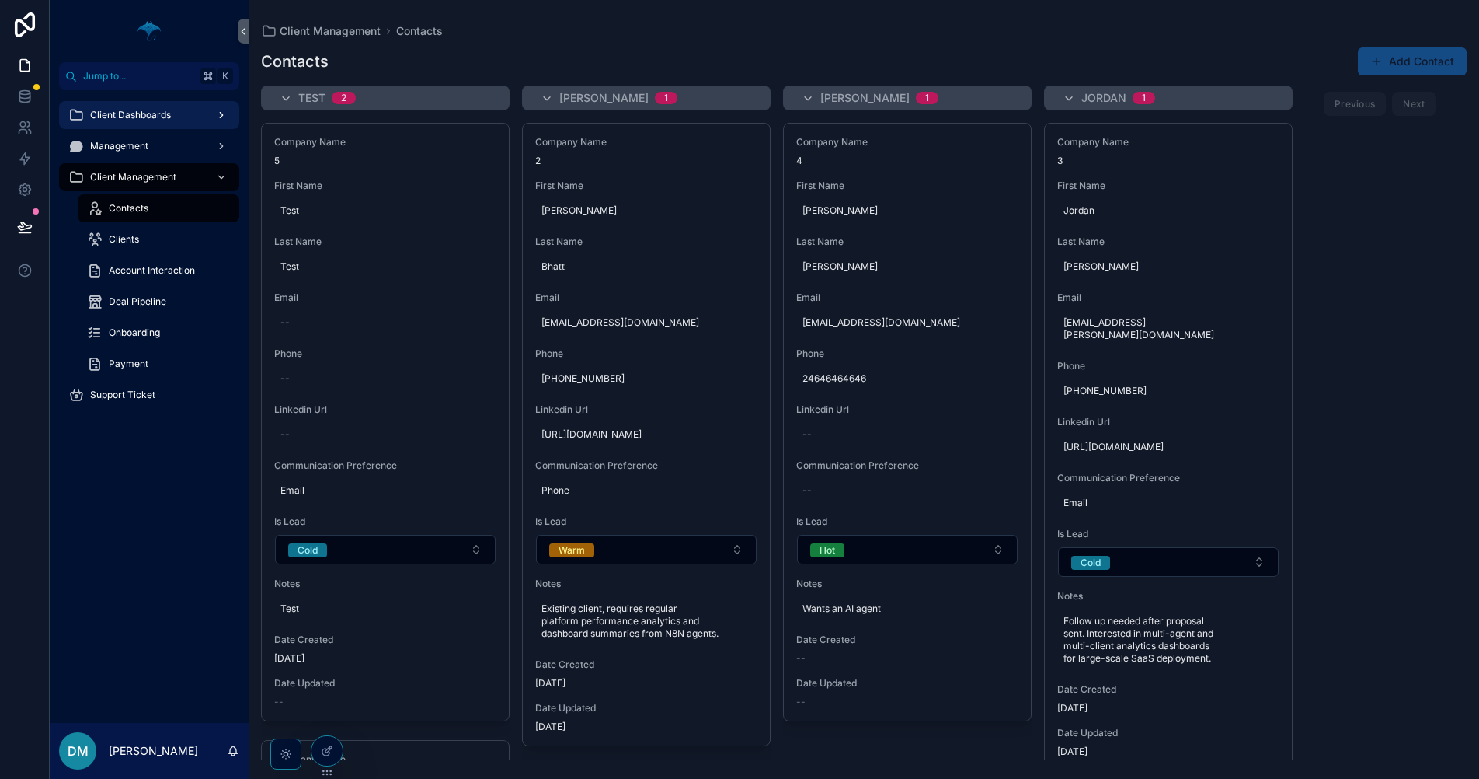
click at [155, 107] on div "Client Dashboards" at bounding box center [149, 115] width 162 height 25
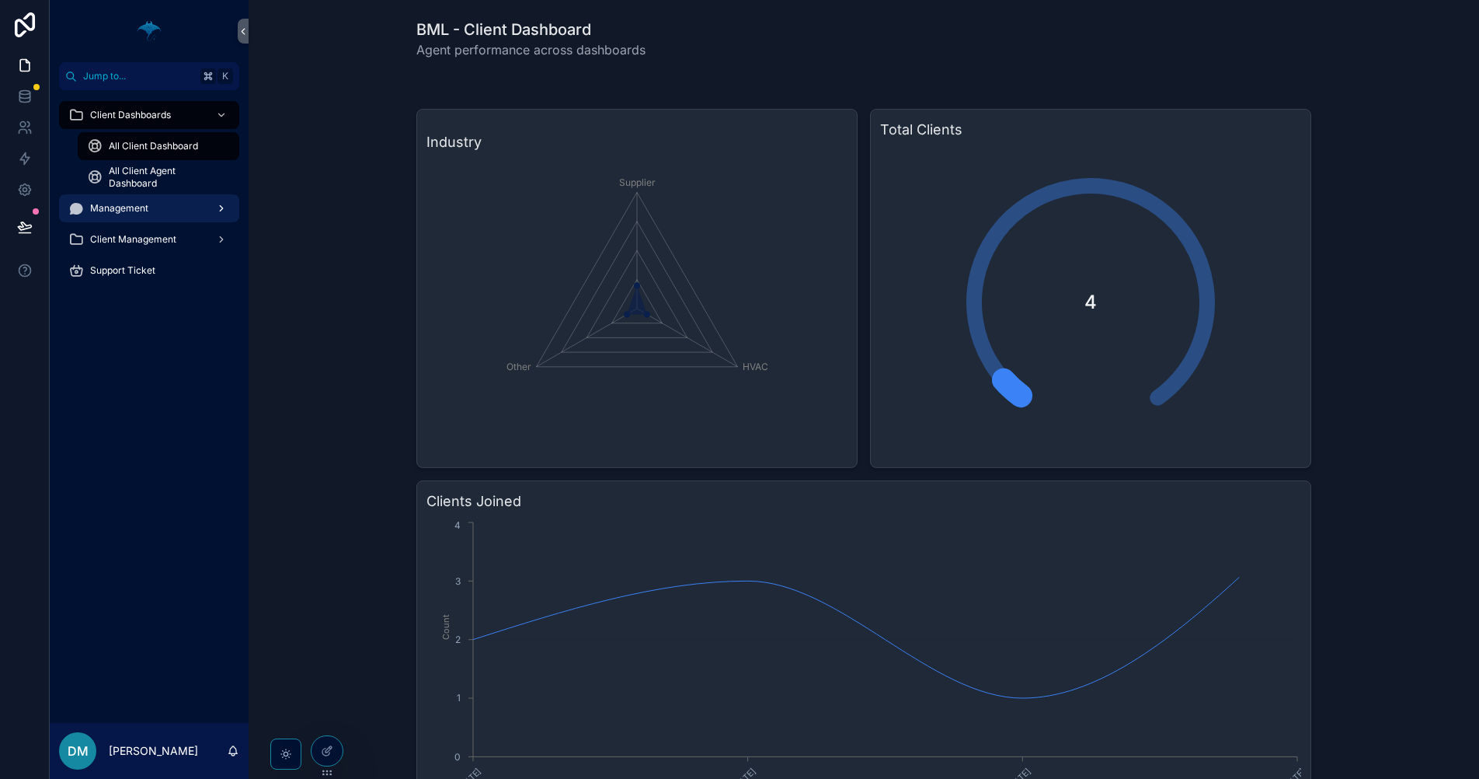
click at [167, 202] on div "Management" at bounding box center [149, 208] width 162 height 25
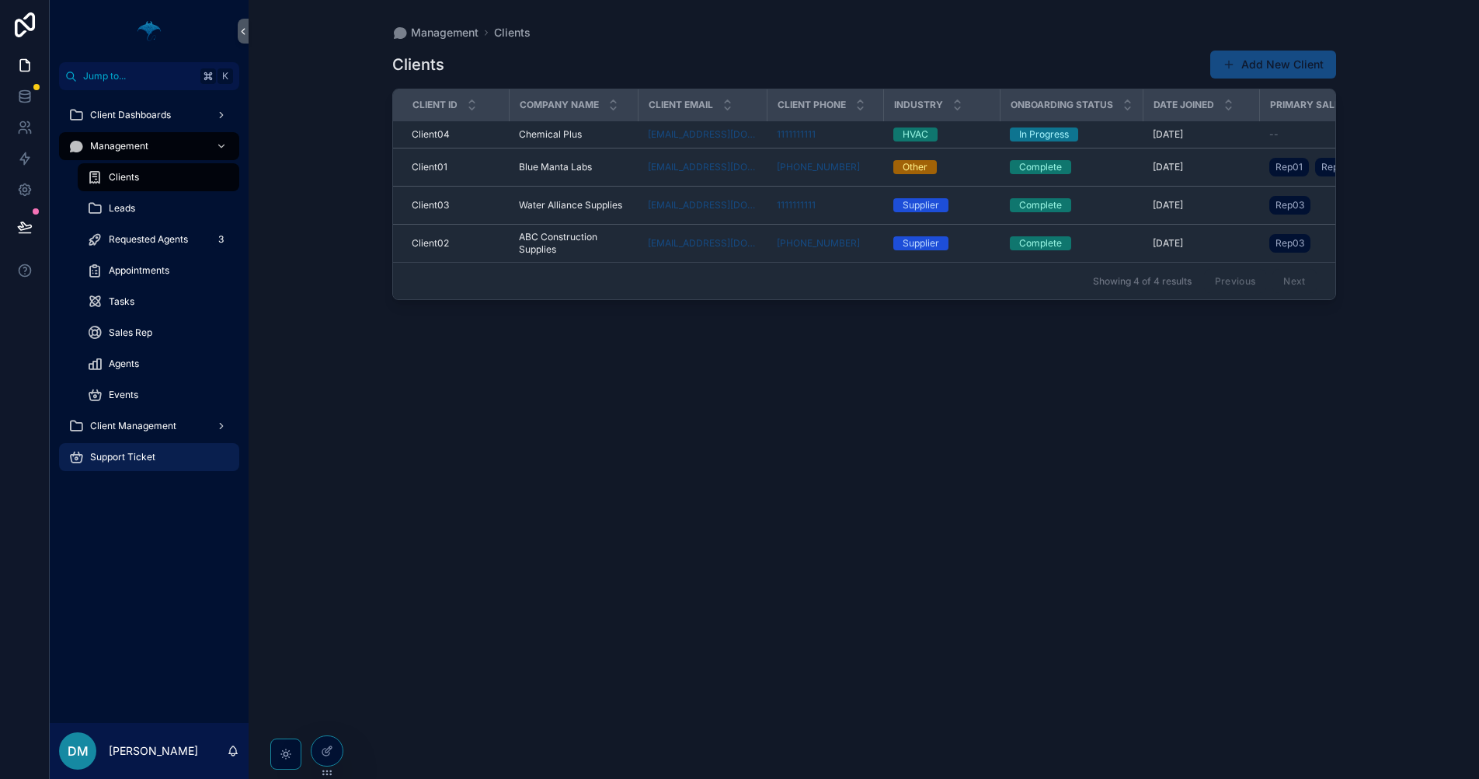
click at [178, 458] on div "Support Ticket" at bounding box center [149, 456] width 162 height 25
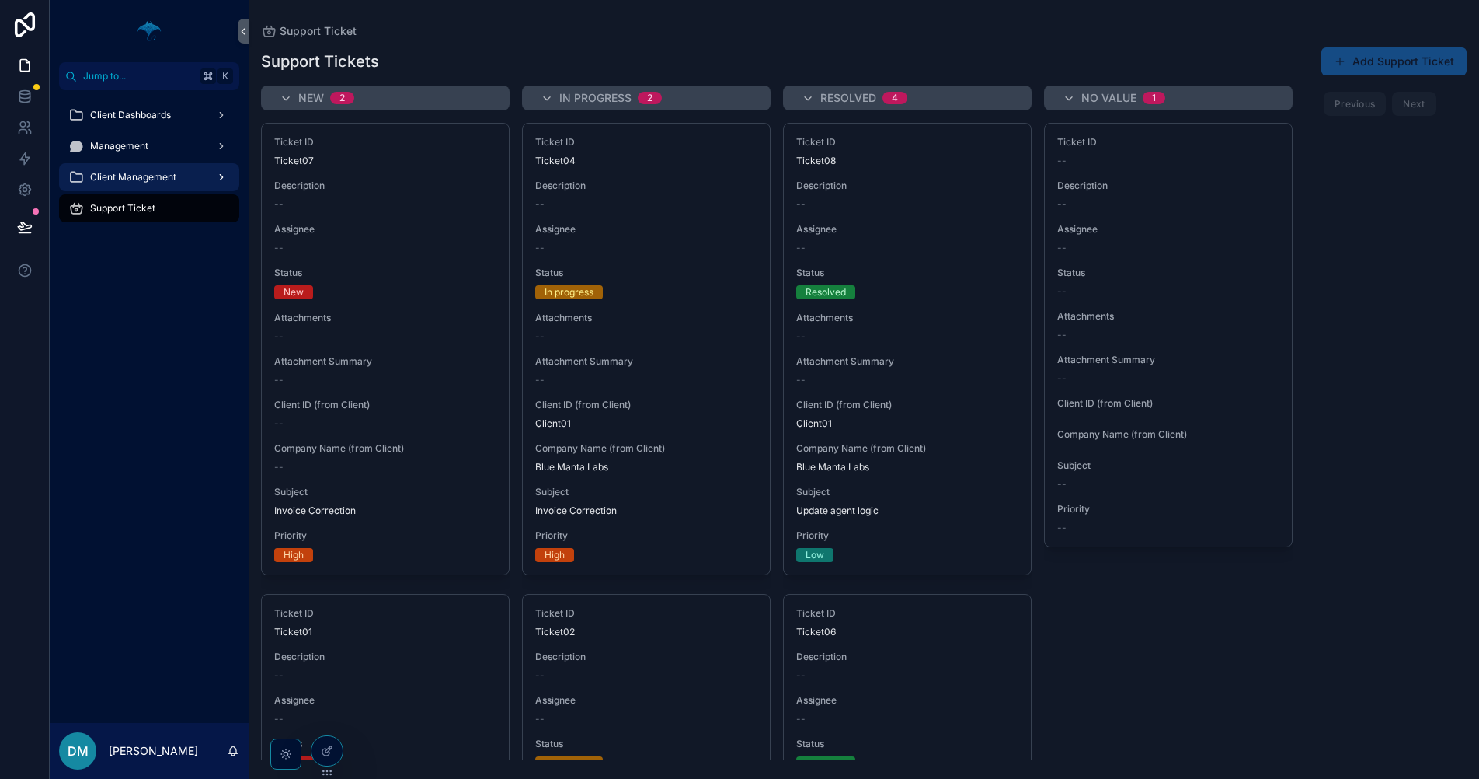
click at [164, 179] on span "Client Management" at bounding box center [133, 177] width 86 height 12
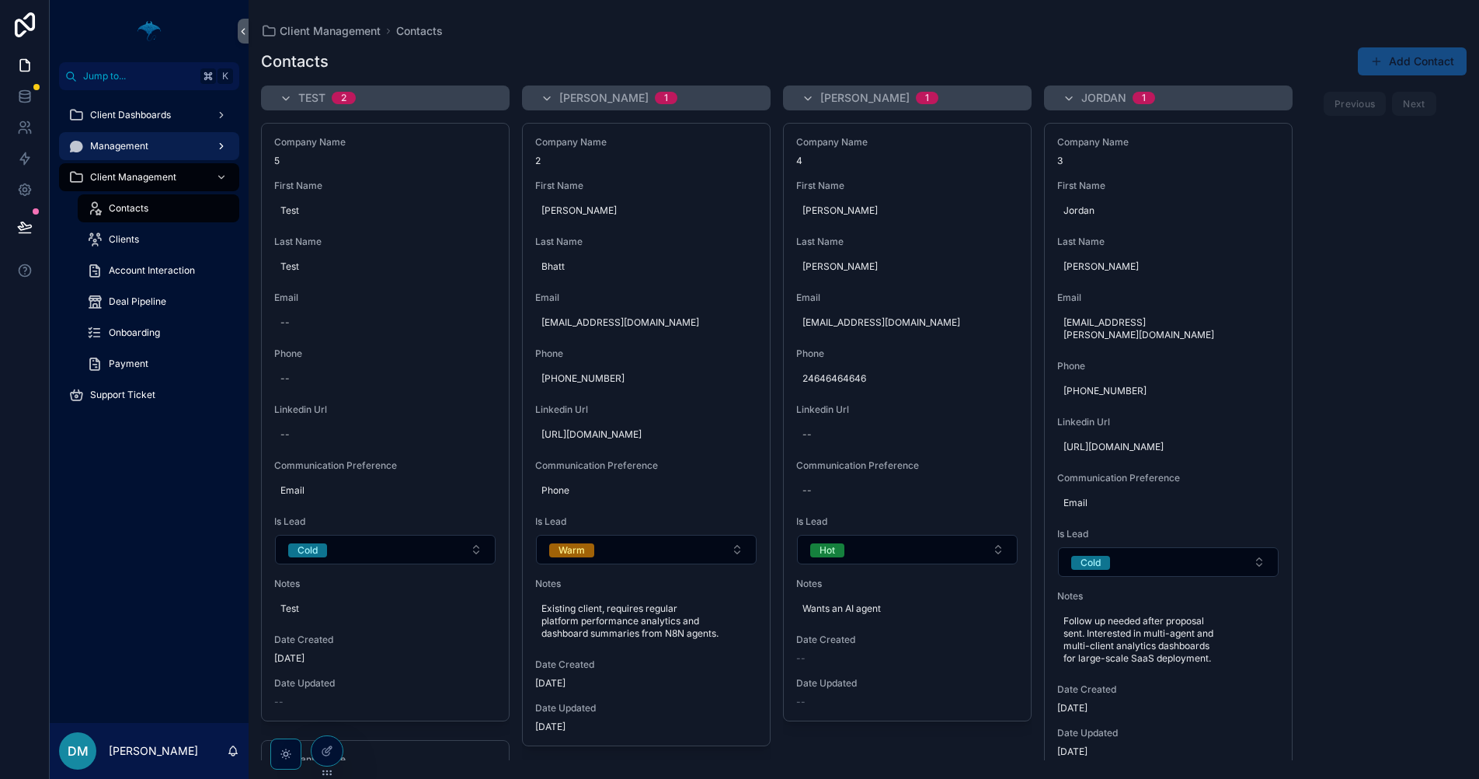
click at [173, 147] on div "Management" at bounding box center [149, 146] width 162 height 25
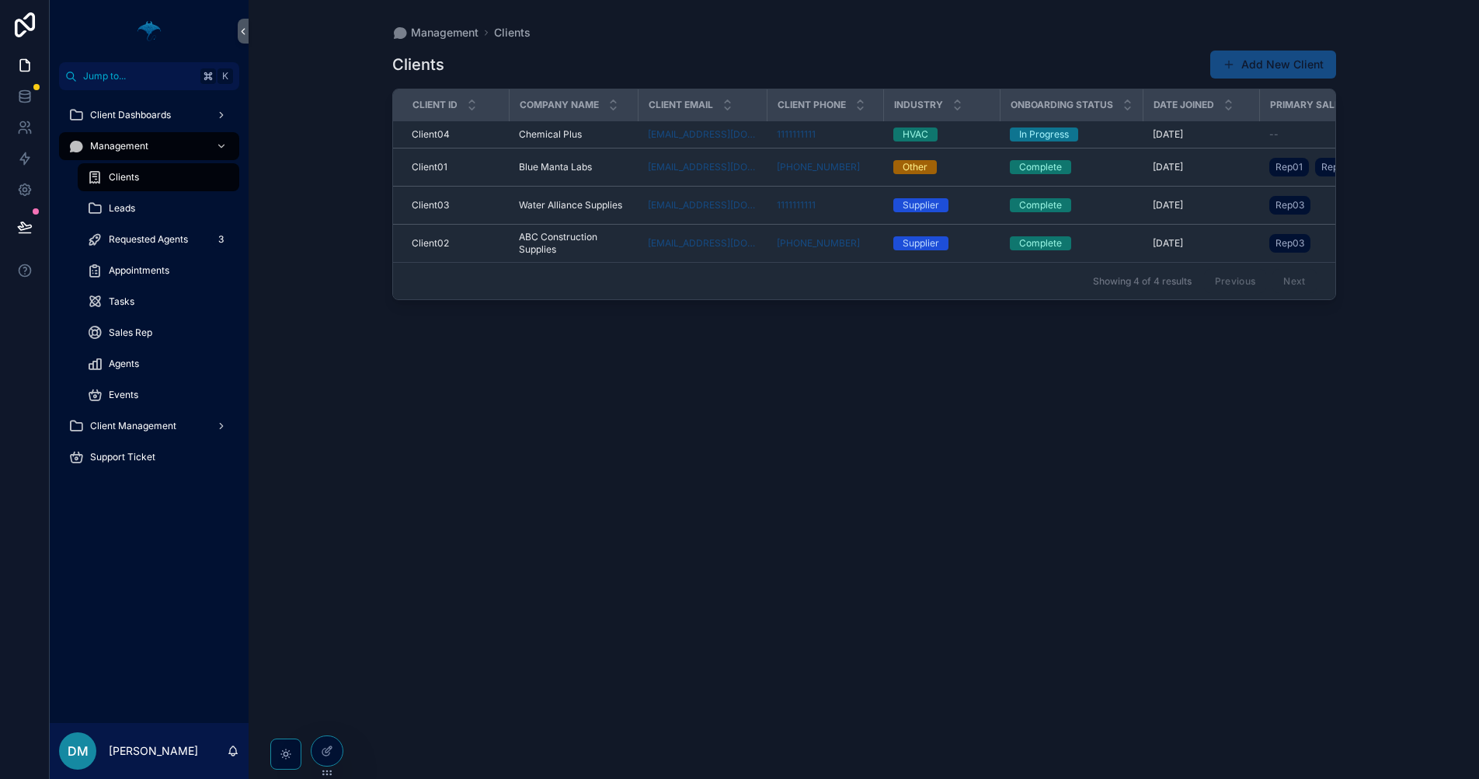
click at [472, 593] on div "Clients Add New Client Client ID Company Name Client Email Client Phone Industr…" at bounding box center [864, 399] width 944 height 719
click at [738, 524] on div "Clients Add New Client Client ID Company Name Client Email Client Phone Industr…" at bounding box center [864, 399] width 944 height 719
click at [960, 643] on div "Clients Add New Client Client ID Company Name Client Email Client Phone Industr…" at bounding box center [864, 399] width 944 height 719
click at [990, 608] on div "Clients Add New Client Client ID Company Name Client Email Client Phone Industr…" at bounding box center [864, 399] width 944 height 719
click at [301, 234] on div "Management Clients Clients Add New Client Client ID Company Name Client Email C…" at bounding box center [864, 389] width 1231 height 779
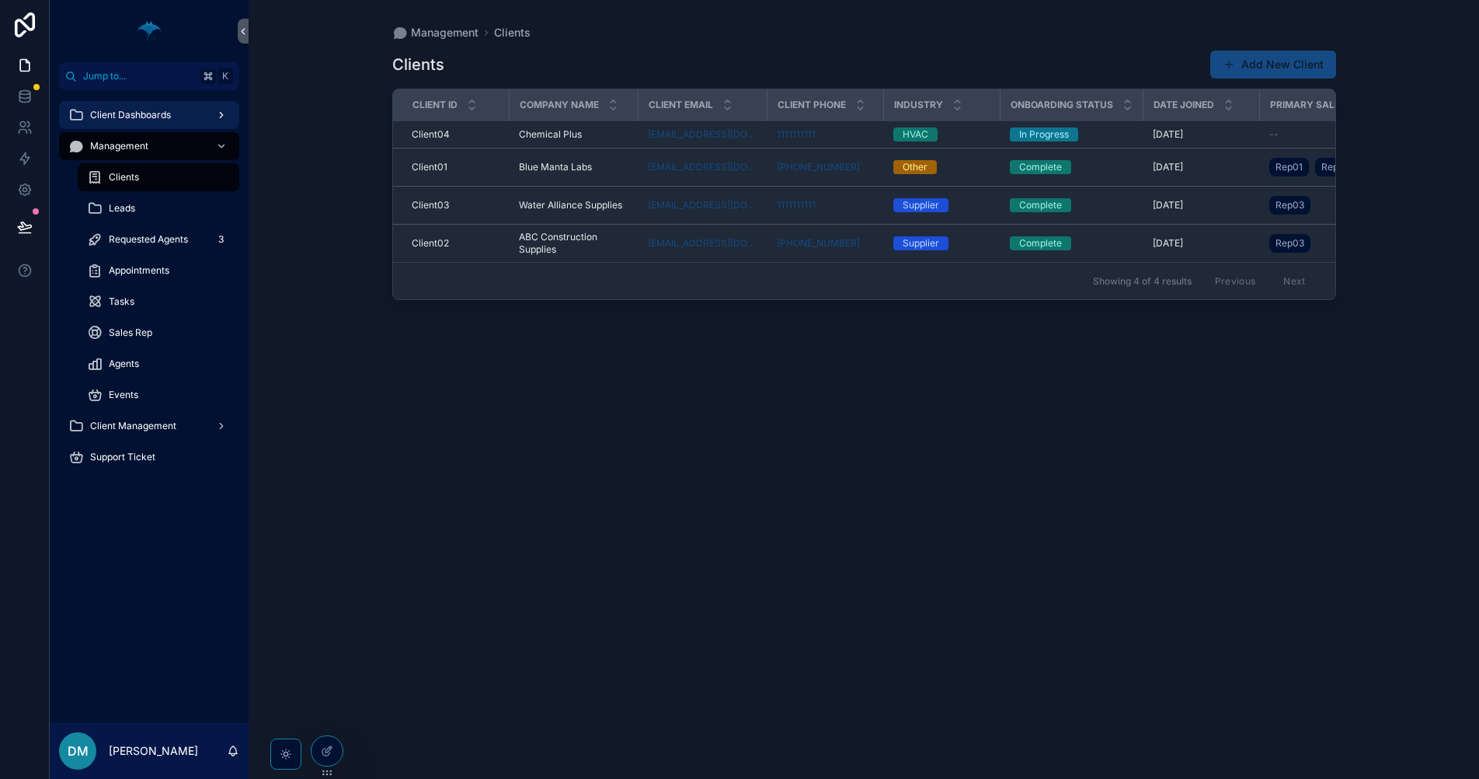
click at [216, 110] on icon "scrollable content" at bounding box center [221, 115] width 11 height 11
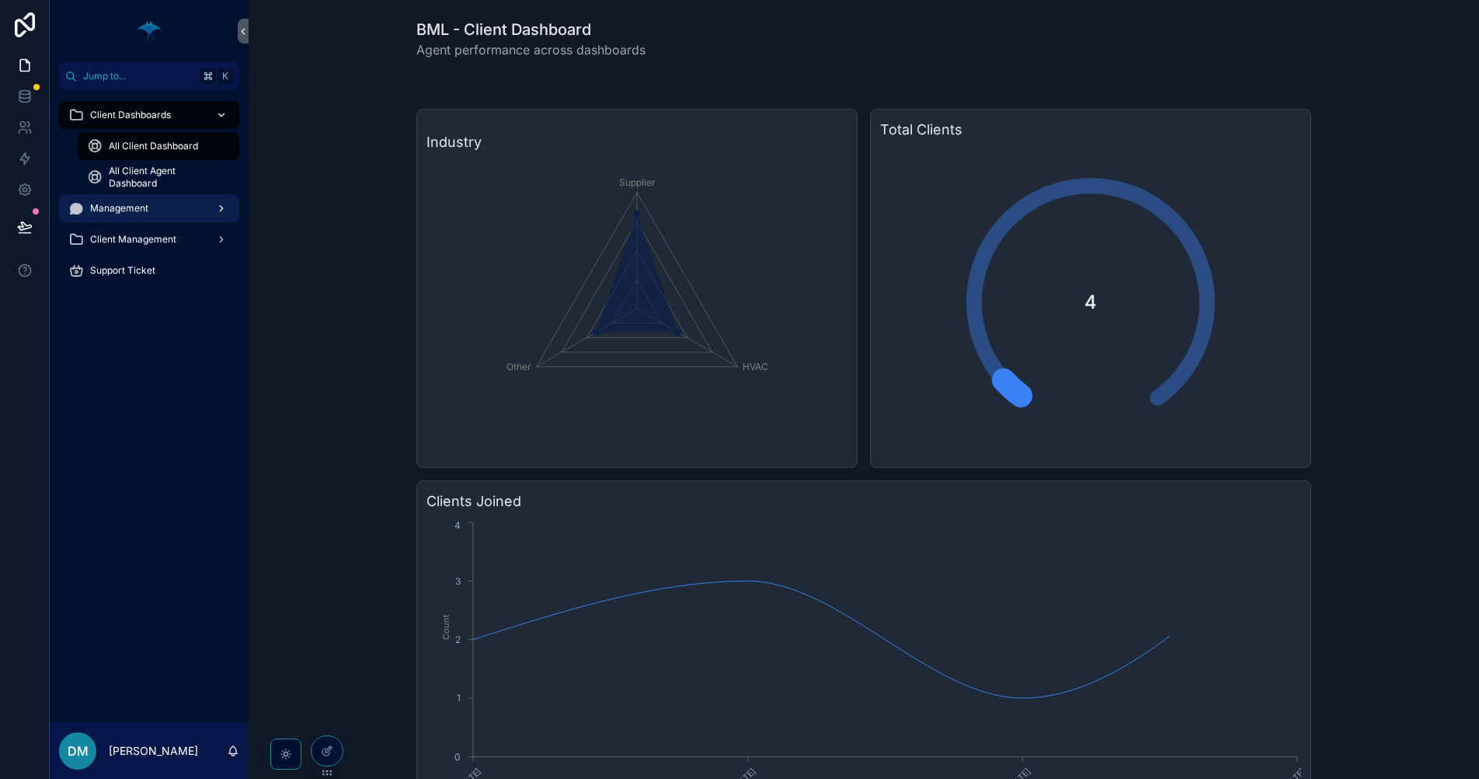
click at [170, 217] on div "Management" at bounding box center [149, 208] width 162 height 25
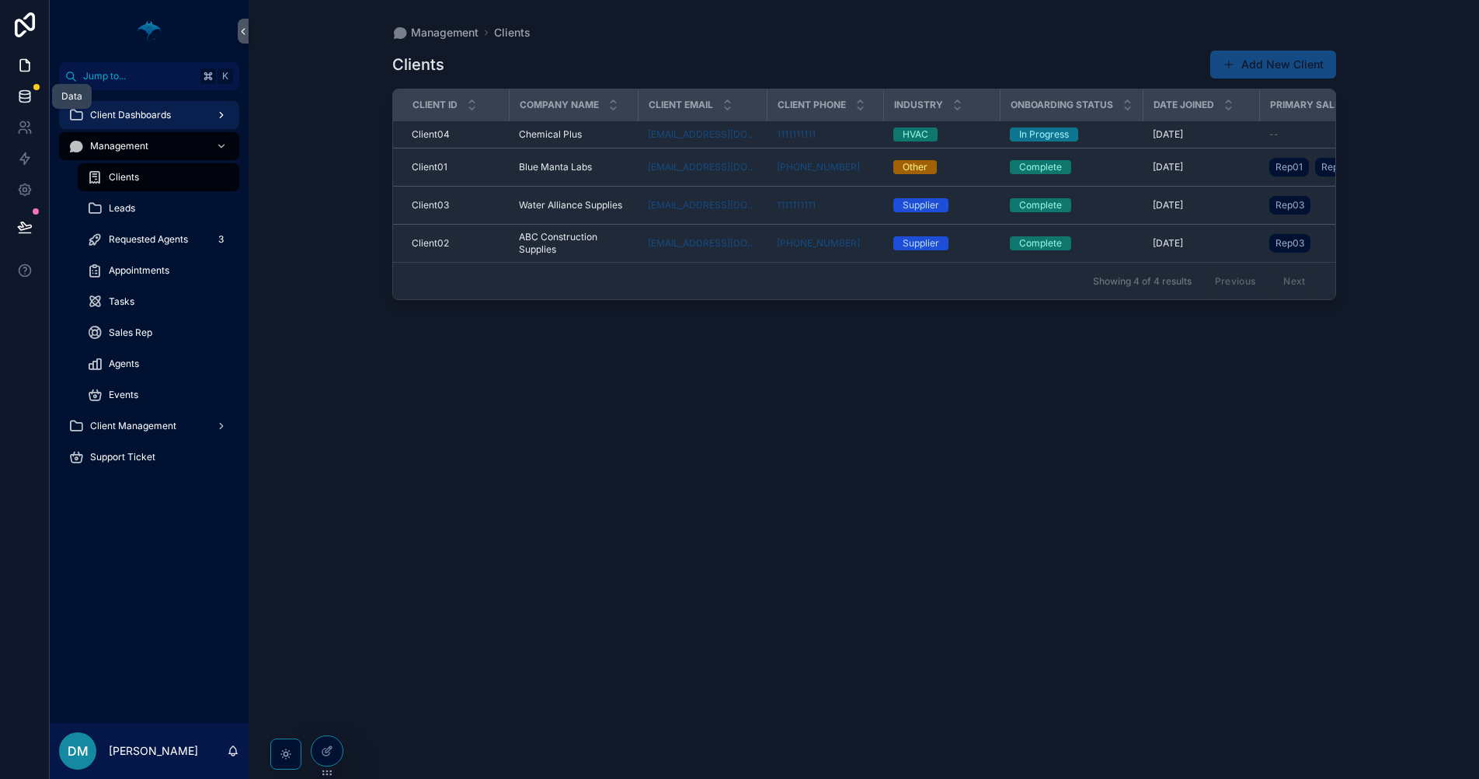
click at [34, 103] on link at bounding box center [24, 96] width 49 height 31
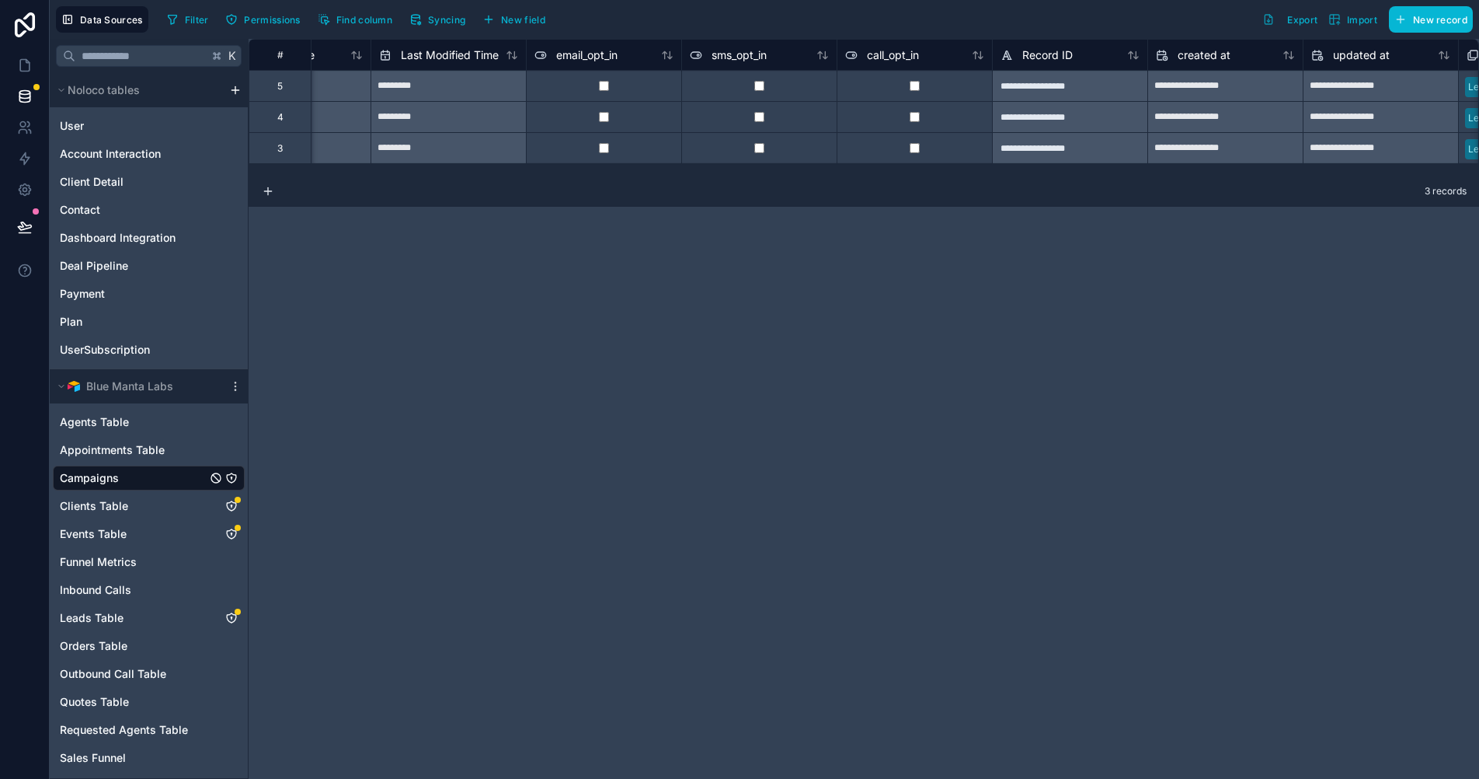
scroll to position [0, 1036]
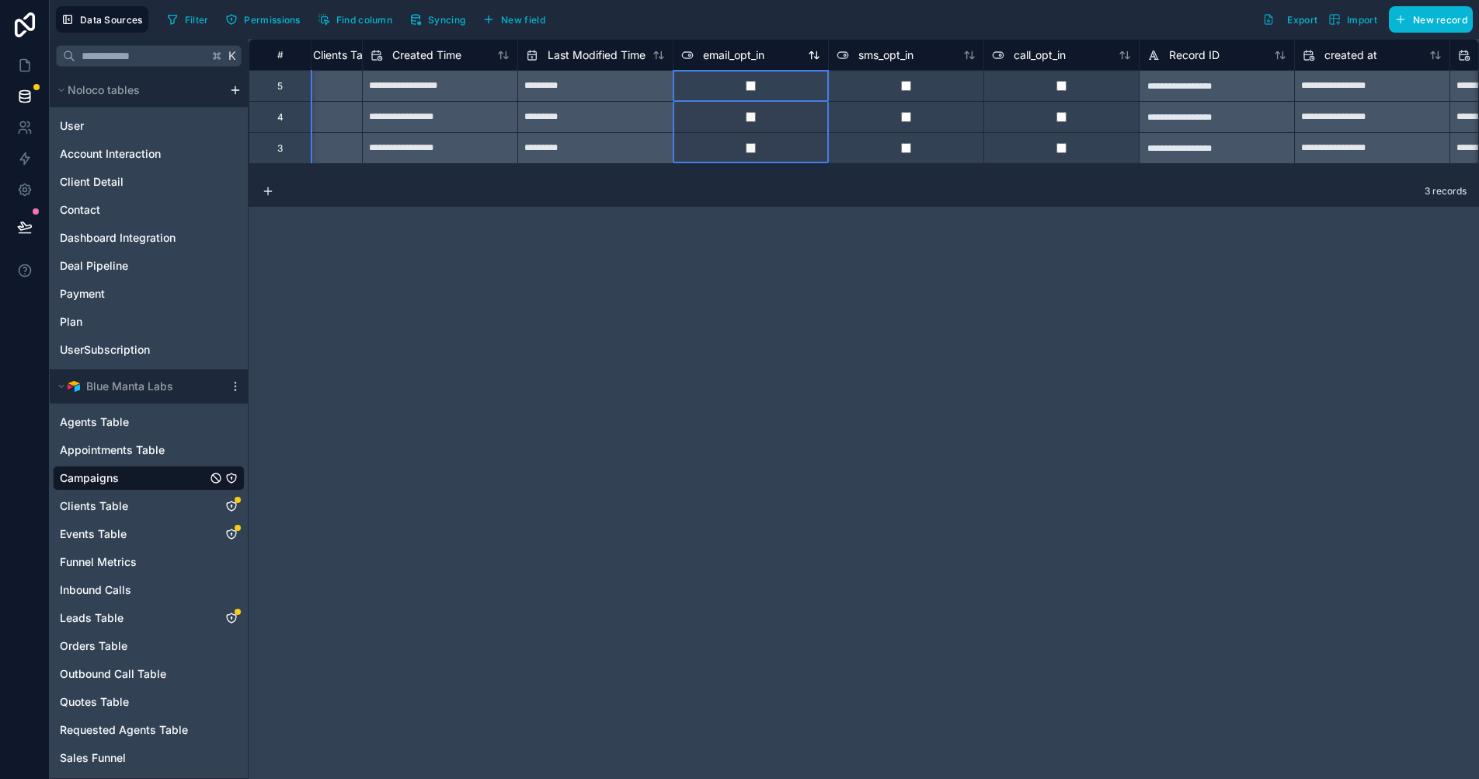
click at [730, 59] on span "email_opt_in" at bounding box center [733, 55] width 61 height 16
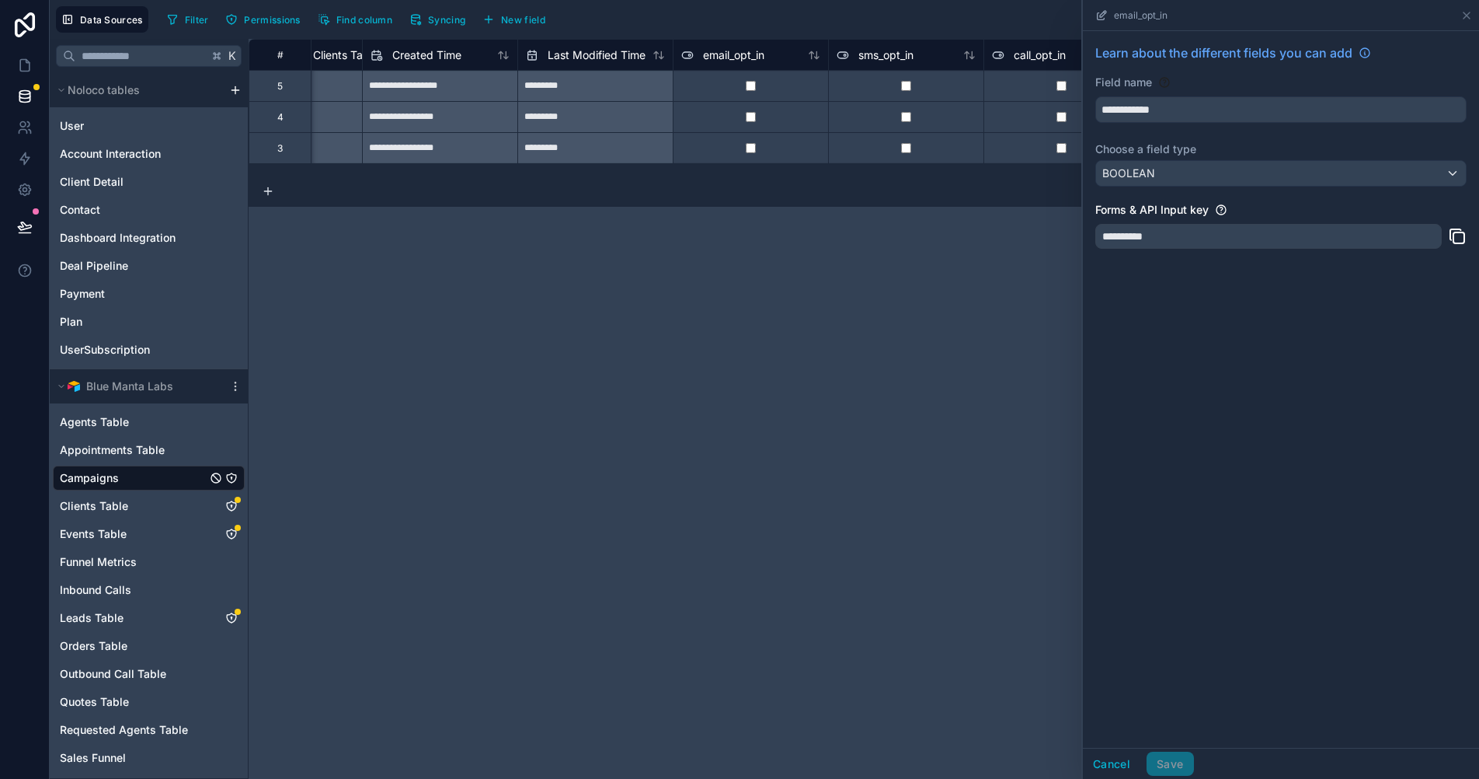
click at [782, 270] on div "**********" at bounding box center [864, 409] width 1231 height 740
click at [1469, 19] on icon at bounding box center [1467, 15] width 12 height 12
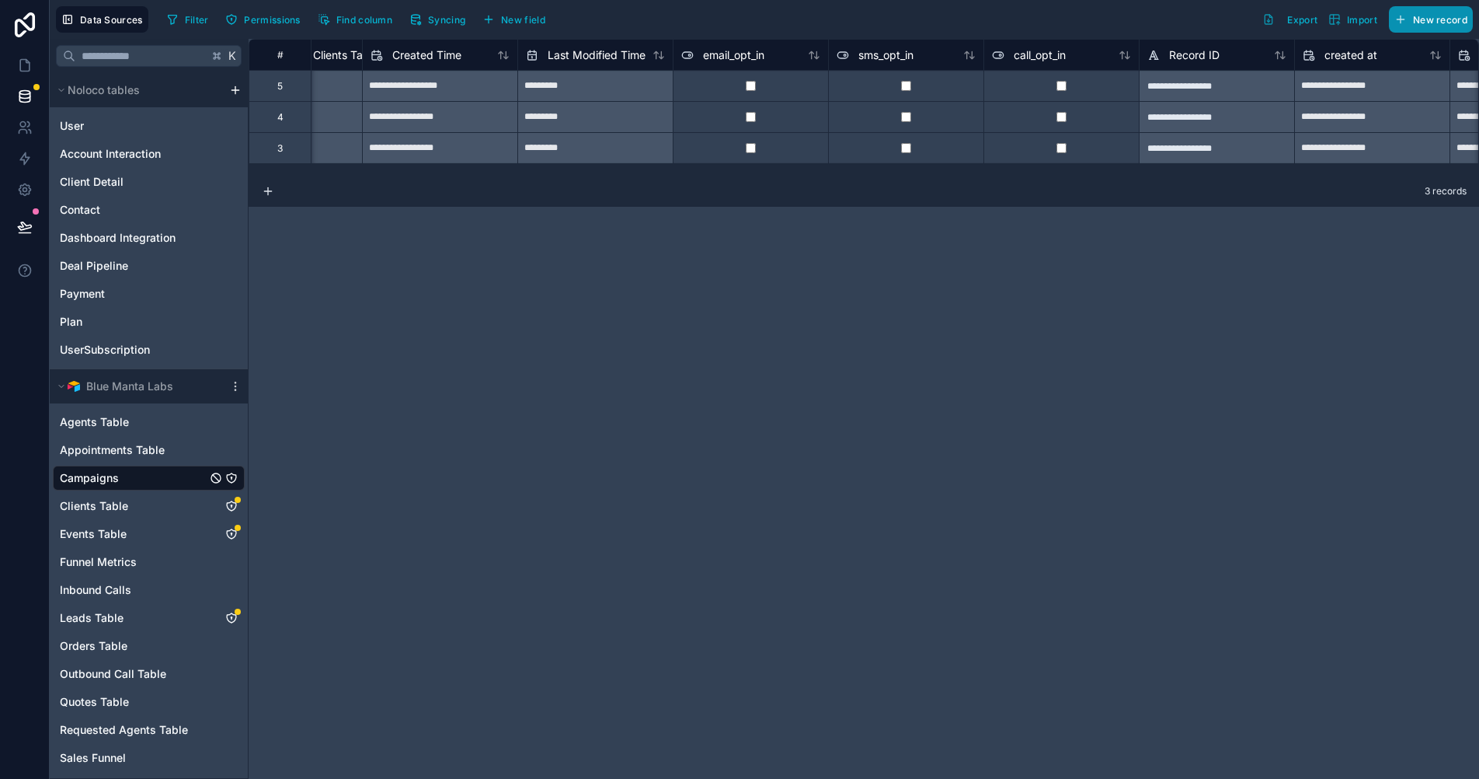
click at [1415, 20] on span "New record" at bounding box center [1440, 20] width 54 height 12
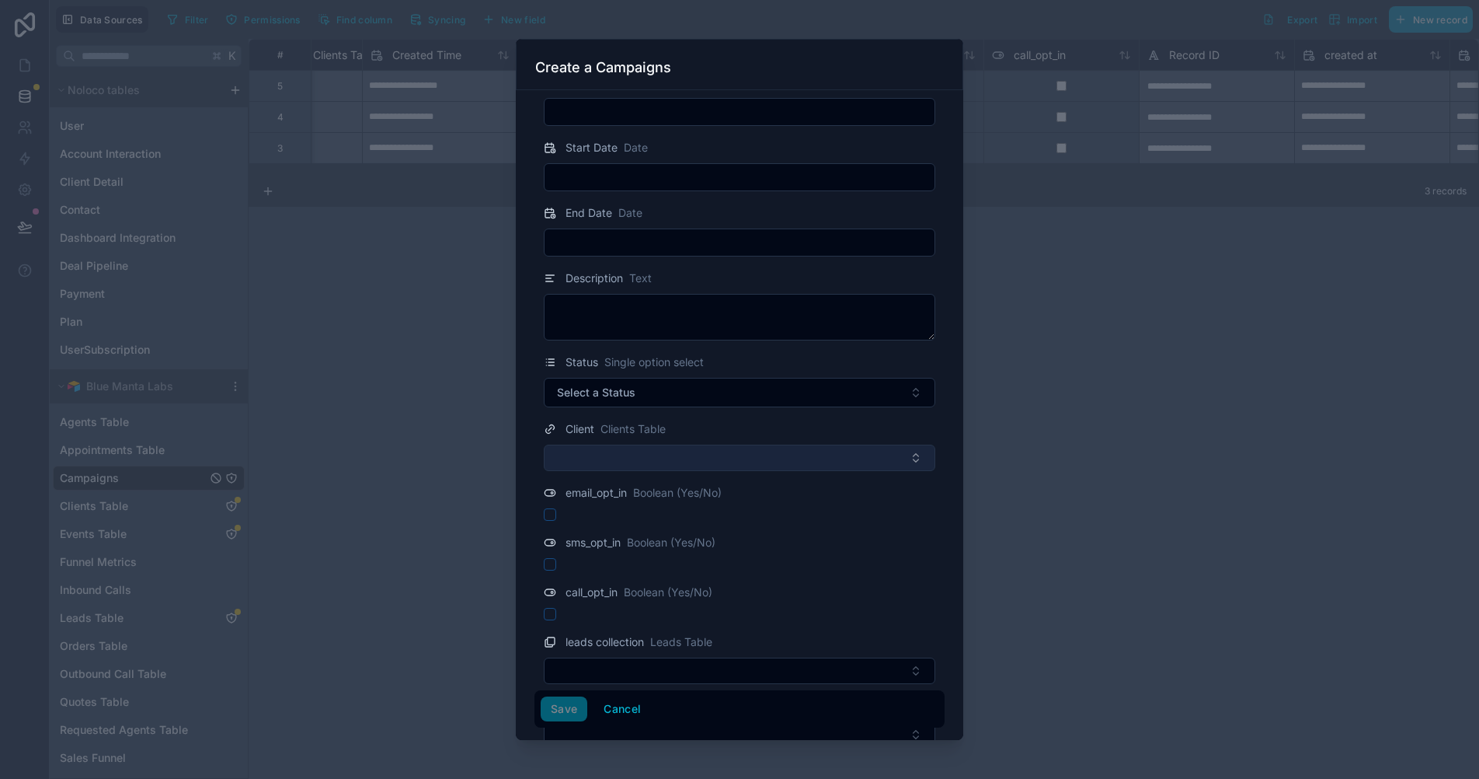
scroll to position [37, 0]
click at [1147, 376] on div at bounding box center [739, 389] width 1479 height 779
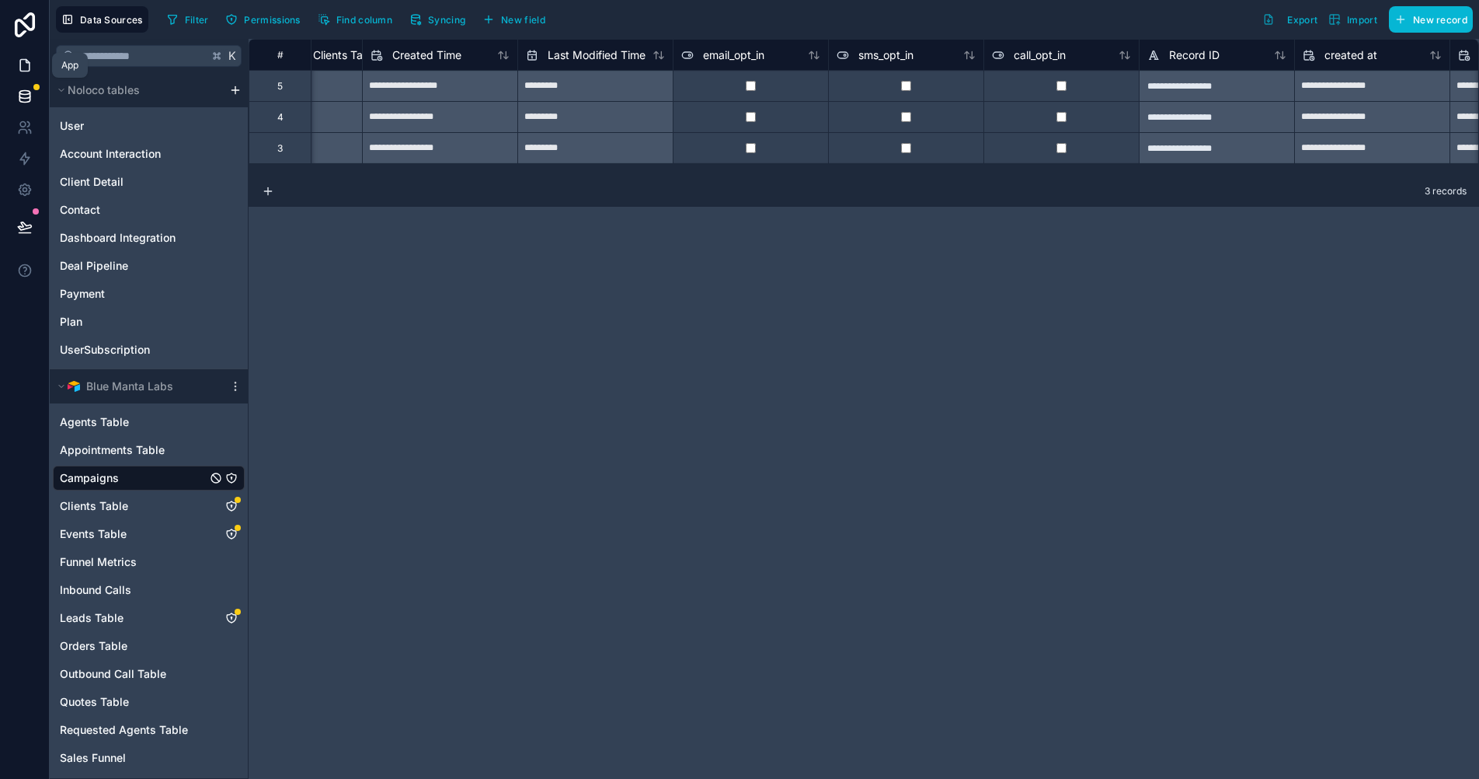
click at [24, 72] on icon at bounding box center [25, 65] width 16 height 16
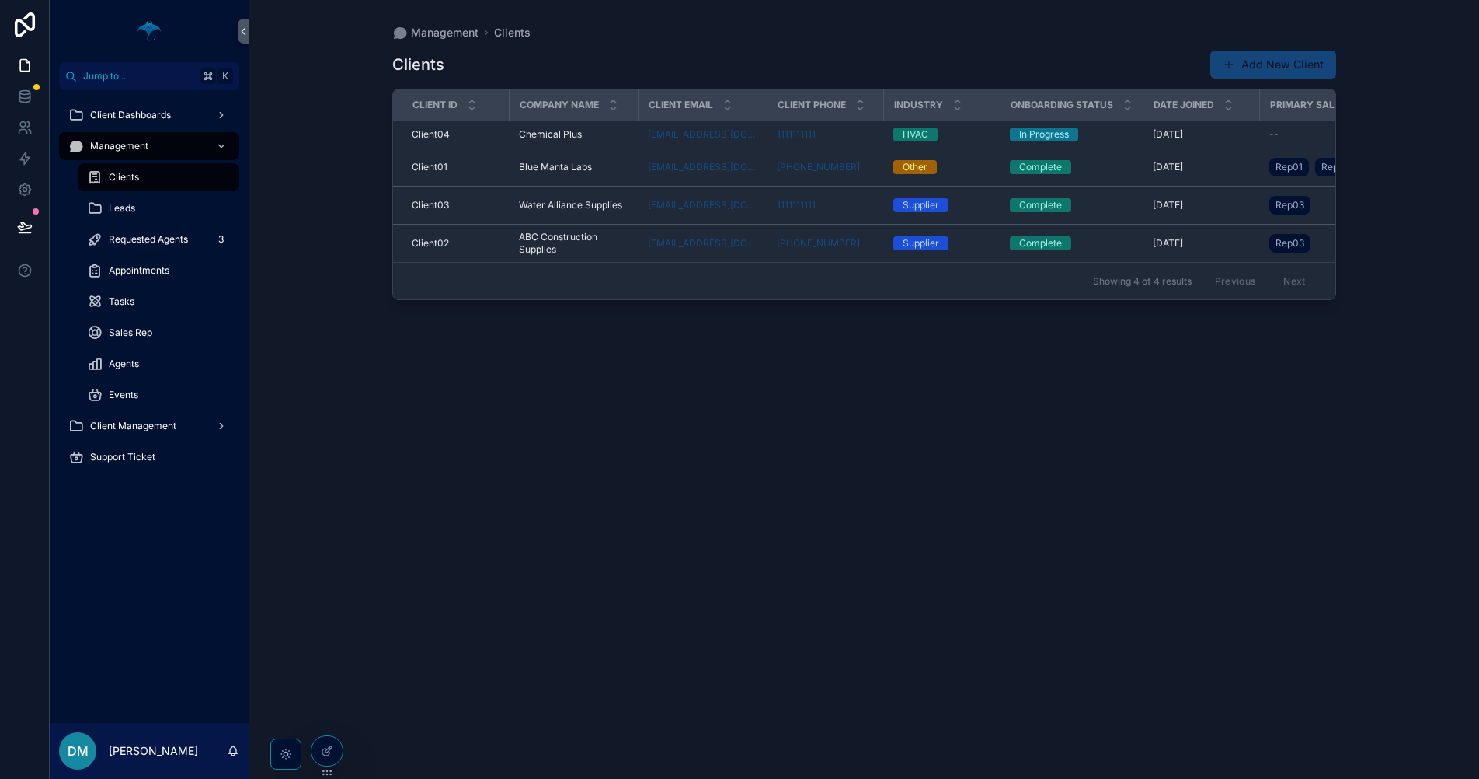
click at [1312, 69] on button "Add New Client" at bounding box center [1274, 65] width 126 height 28
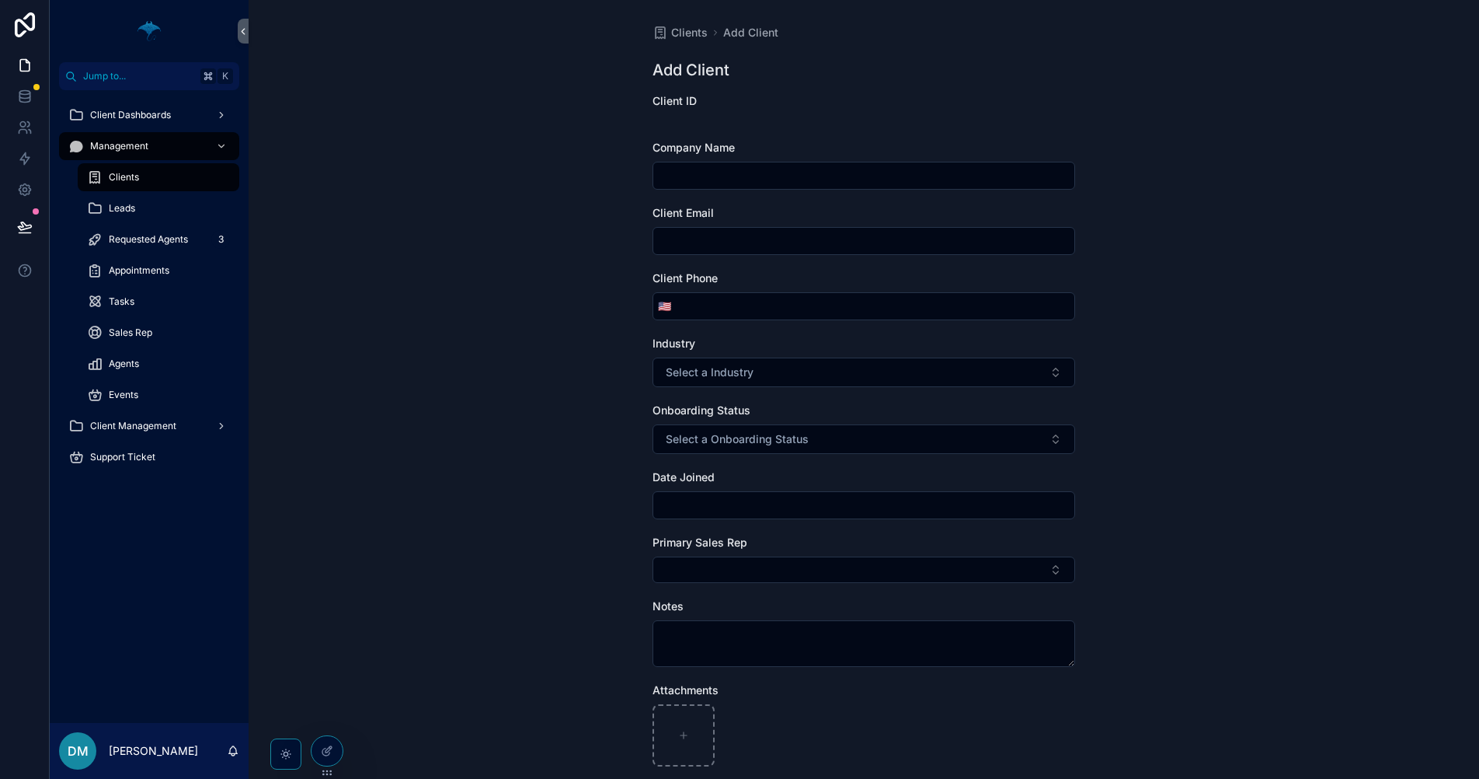
click at [1239, 422] on div "Clients Add Client Add Client Client ID Company Name Client Email Client Phone …" at bounding box center [864, 389] width 1231 height 779
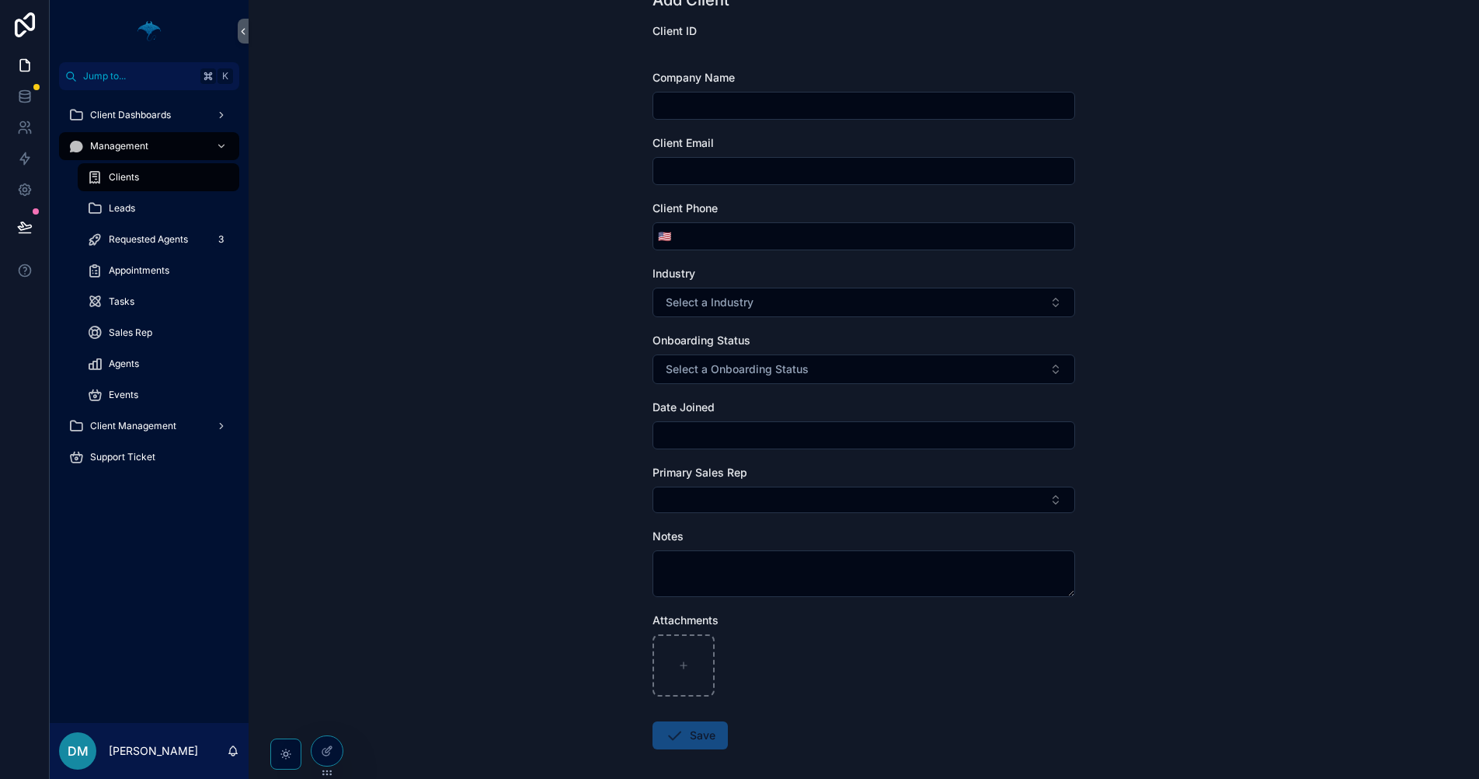
scroll to position [140, 0]
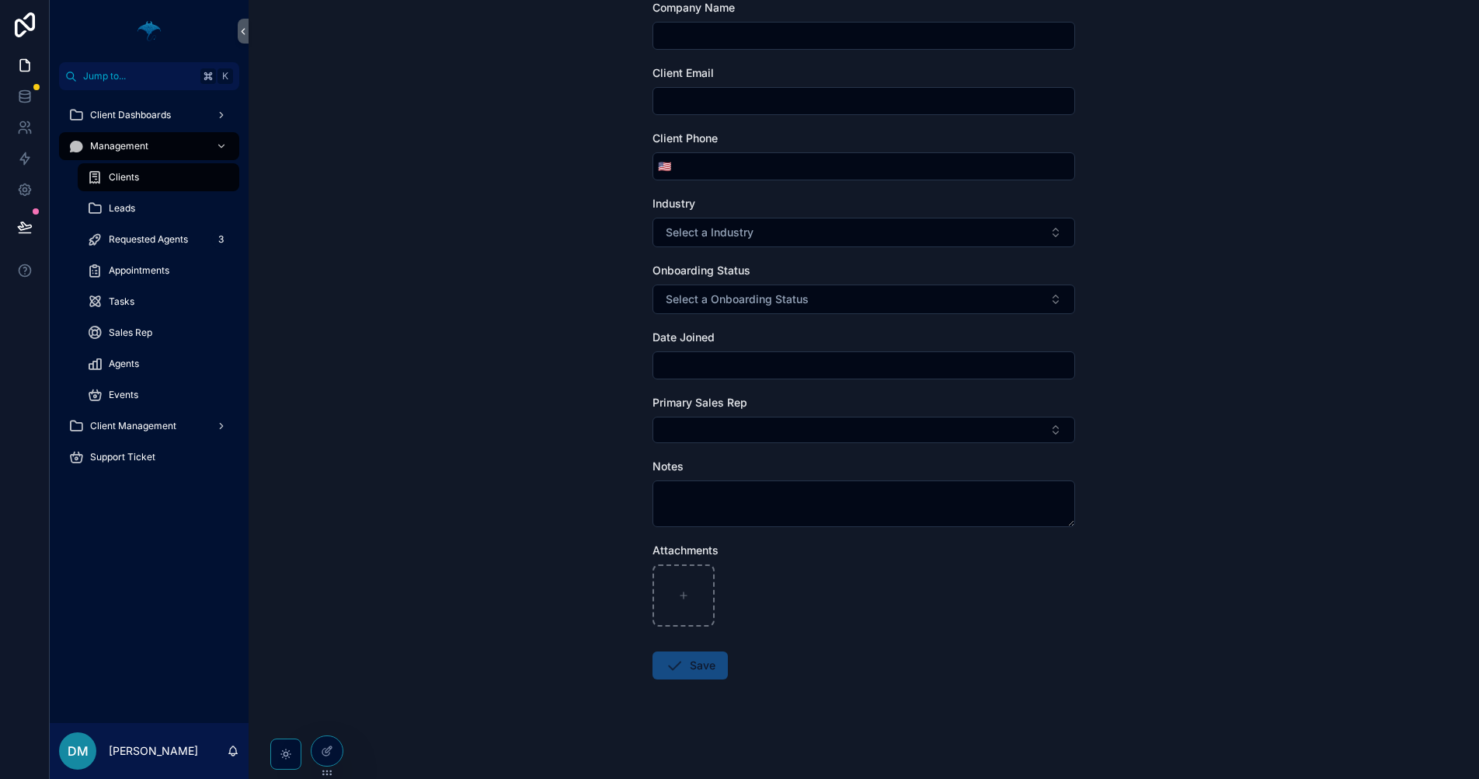
click at [176, 175] on div "Clients" at bounding box center [158, 177] width 143 height 25
